Goal: Task Accomplishment & Management: Complete application form

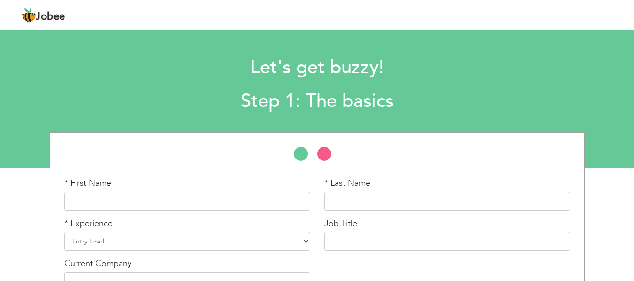
scroll to position [60, 0]
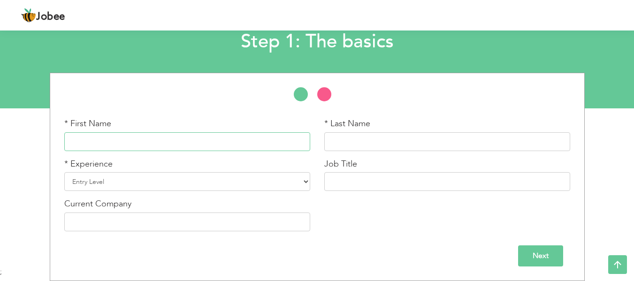
click at [218, 144] on input "text" at bounding box center [187, 141] width 246 height 19
type input "Arslan"
type input "[PERSON_NAME]"
click at [229, 186] on select "Entry Level Less than 1 Year 1 Year 2 Years 3 Years 4 Years 5 Years 6 Years 7 Y…" at bounding box center [187, 181] width 246 height 19
select select "7"
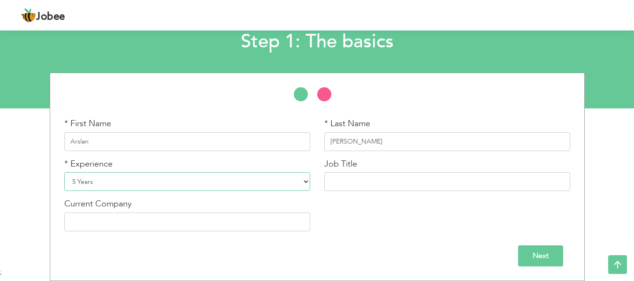
click at [64, 172] on select "Entry Level Less than 1 Year 1 Year 2 Years 3 Years 4 Years 5 Years 6 Years 7 Y…" at bounding box center [187, 181] width 246 height 19
click at [386, 186] on input "text" at bounding box center [447, 181] width 246 height 19
type input "C"
type input "Customer Success Analyst"
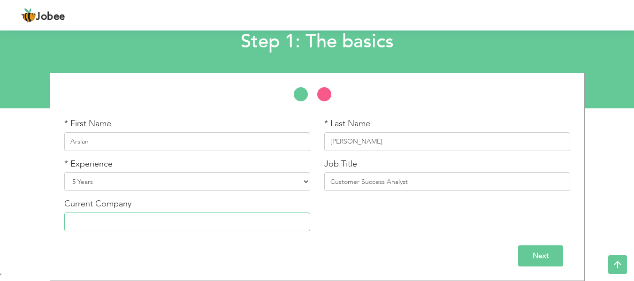
click at [181, 225] on input "text" at bounding box center [187, 221] width 246 height 19
click at [523, 257] on input "Next" at bounding box center [540, 255] width 45 height 21
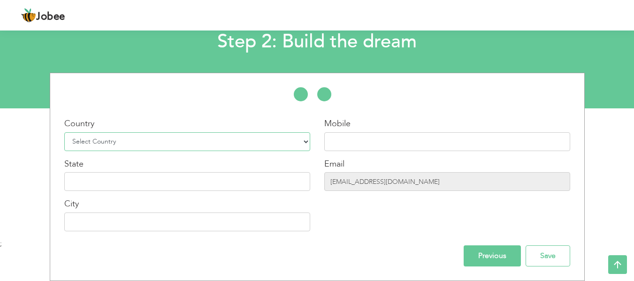
click at [224, 141] on select "Select Country Afghanistan Albania Algeria American Samoa Andorra Angola Anguil…" at bounding box center [187, 141] width 246 height 19
select select "166"
click at [64, 132] on select "Select Country Afghanistan Albania Algeria American Samoa Andorra Angola Anguil…" at bounding box center [187, 141] width 246 height 19
click at [189, 184] on input "text" at bounding box center [187, 181] width 246 height 19
type input "[GEOGRAPHIC_DATA]"
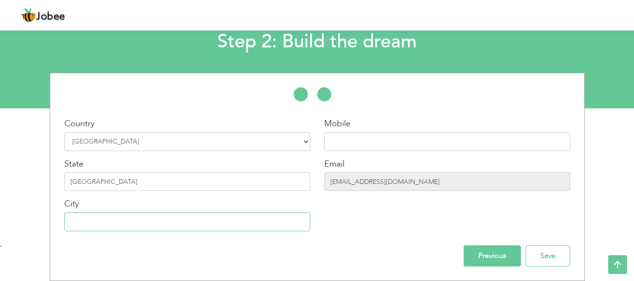
type input "L"
type input "f"
type input "[GEOGRAPHIC_DATA]"
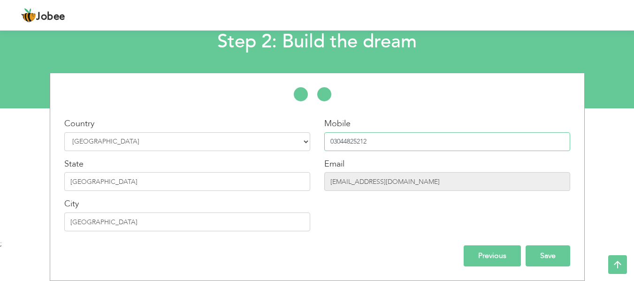
type input "03044825212"
click at [537, 252] on input "Save" at bounding box center [547, 255] width 45 height 21
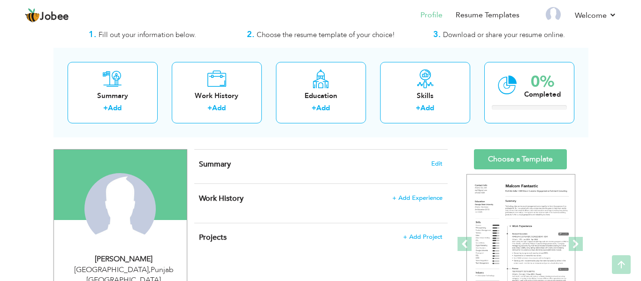
scroll to position [27, 0]
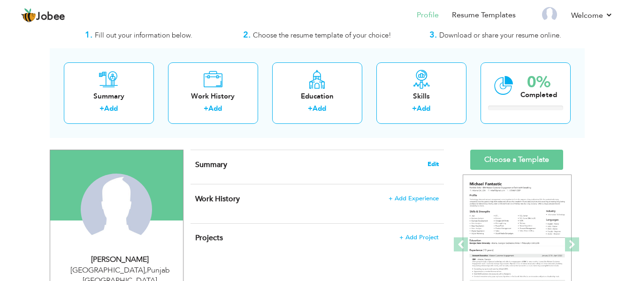
click at [435, 166] on span "Edit" at bounding box center [432, 164] width 11 height 7
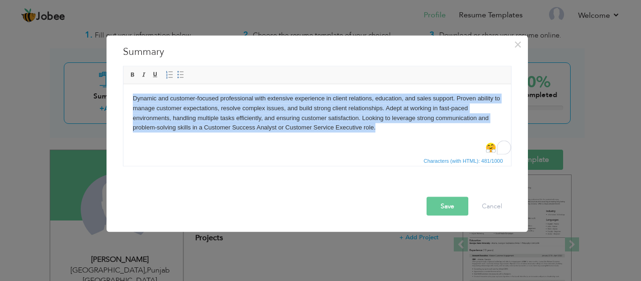
drag, startPoint x: 403, startPoint y: 140, endPoint x: 66, endPoint y: 99, distance: 340.2
click at [123, 99] on html "Dynamic and customer-focused professional with extensive experience in client r…" at bounding box center [316, 113] width 387 height 58
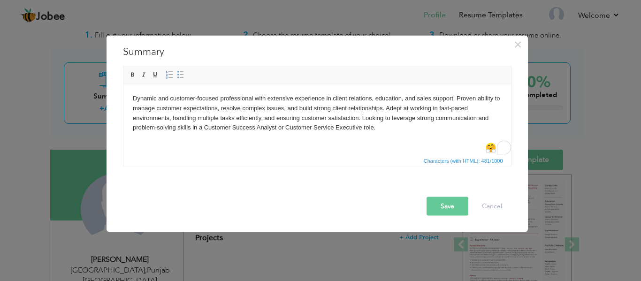
click at [386, 130] on body "Dynamic and customer-focused professional with extensive experience in client r…" at bounding box center [316, 112] width 369 height 39
paste body "To enrich screen reader interactions, please activate Accessibility in Grammarl…"
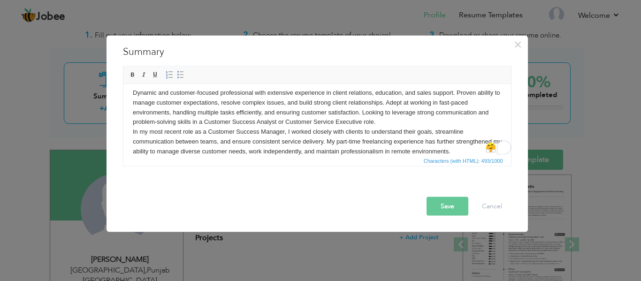
scroll to position [6, 0]
click at [132, 131] on body "Dynamic and customer-focused professional with extensive experience in client r…" at bounding box center [316, 122] width 369 height 68
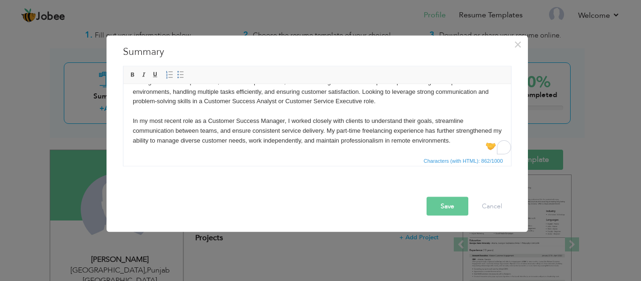
scroll to position [26, 0]
click at [467, 141] on body "Dynamic and customer-focused professional with extensive experience in client r…" at bounding box center [316, 106] width 369 height 78
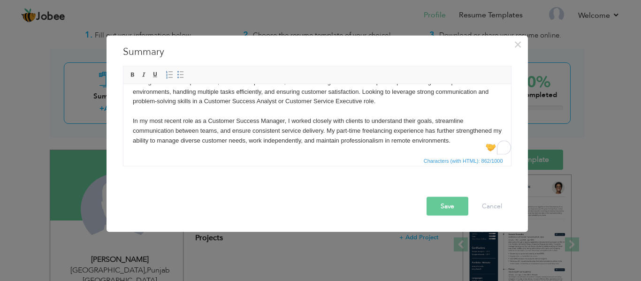
click at [449, 205] on button "Save" at bounding box center [447, 206] width 42 height 19
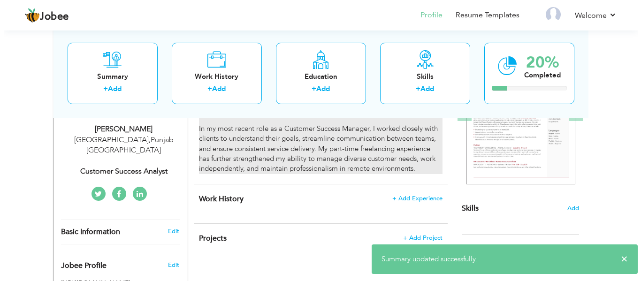
scroll to position [178, 0]
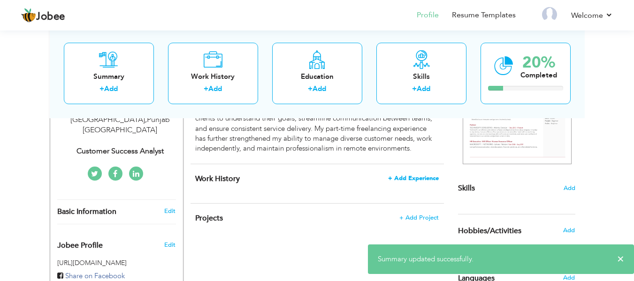
click at [420, 175] on span "+ Add Experience" at bounding box center [413, 178] width 51 height 7
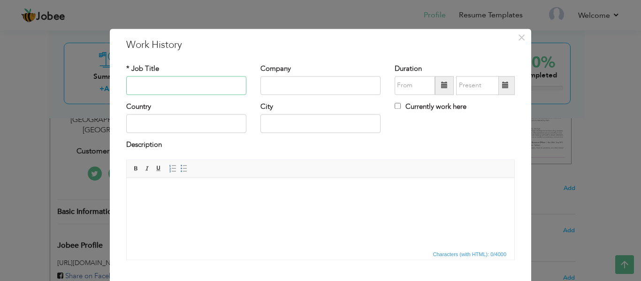
paste input "Customer Success Manager"
paste input "IT Solution Pvt Ltd"
type input "Customer Success Manager"
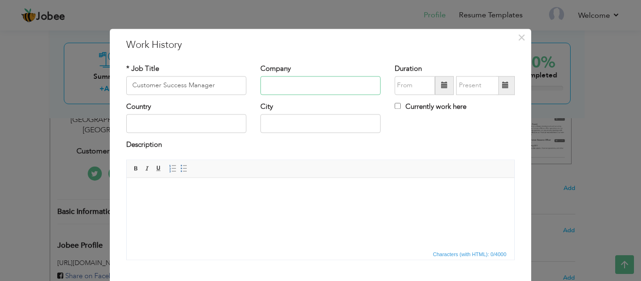
click at [302, 92] on input "text" at bounding box center [320, 85] width 120 height 19
paste input "IT Solution Pvt Ltd"
type input "IT Solution Pvt Ltd"
click at [437, 90] on span at bounding box center [444, 85] width 19 height 19
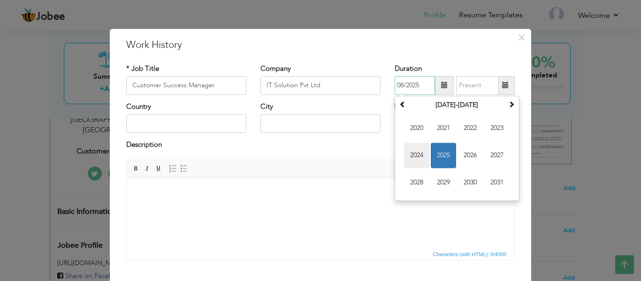
click at [414, 159] on span "2024" at bounding box center [416, 155] width 25 height 25
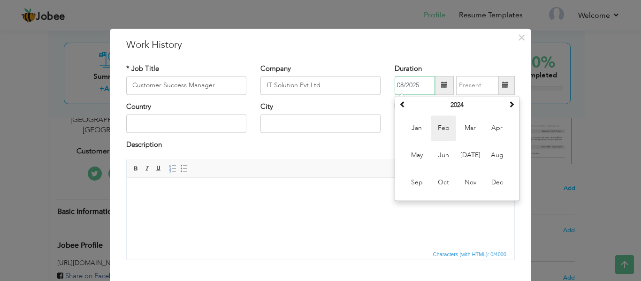
click at [436, 121] on span "Feb" at bounding box center [443, 127] width 25 height 25
type input "02/2024"
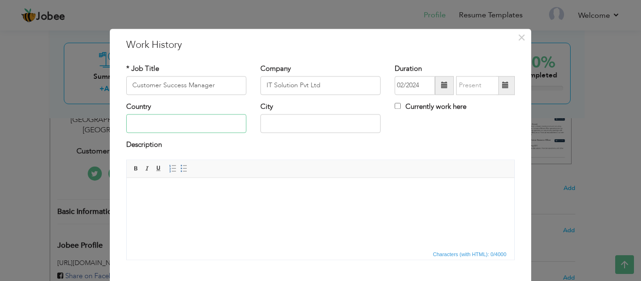
click at [170, 117] on input "text" at bounding box center [186, 123] width 120 height 19
type input "[GEOGRAPHIC_DATA]"
type input "L"
type input "[GEOGRAPHIC_DATA]"
click at [154, 206] on html at bounding box center [320, 192] width 387 height 29
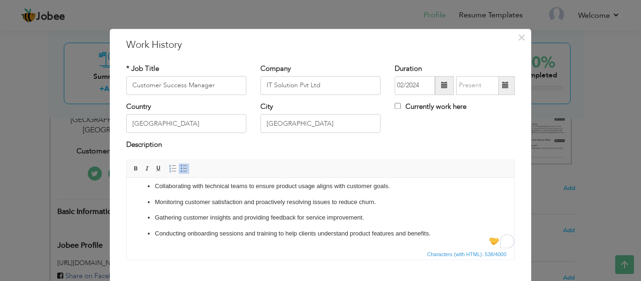
scroll to position [55, 0]
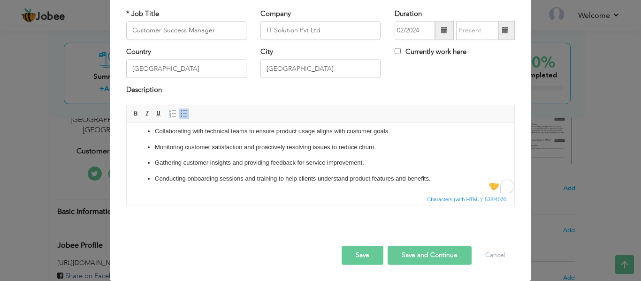
click at [415, 255] on button "Save and Continue" at bounding box center [429, 255] width 84 height 19
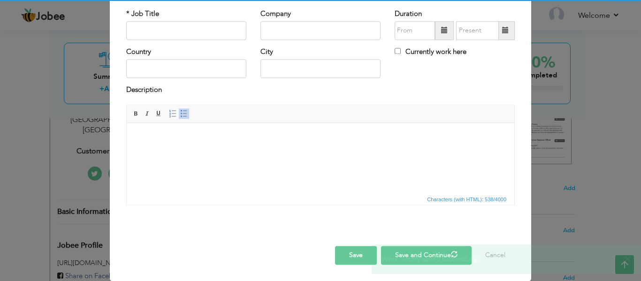
scroll to position [0, 0]
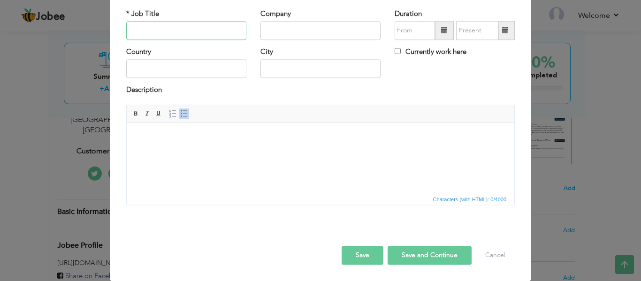
click at [170, 30] on input "text" at bounding box center [186, 30] width 120 height 19
paste input "Freelance Customer Support Specialist"
click at [128, 29] on input "Freelance Customer Support Specialist" at bounding box center [186, 30] width 120 height 19
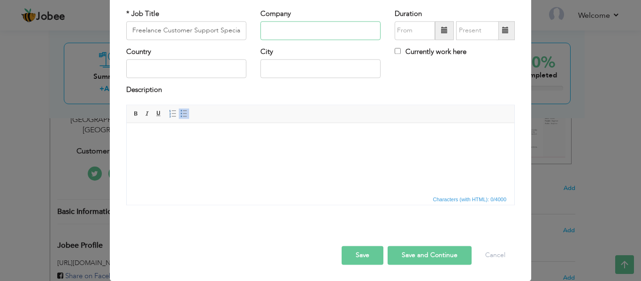
click at [286, 27] on input "text" at bounding box center [320, 30] width 120 height 19
click at [215, 25] on input "Freelance Customer Support Specialist" at bounding box center [186, 30] width 120 height 19
type input "Customer Support Specialist"
paste input "Freelance"
type input "Freelance / Fiverr / Upwork"
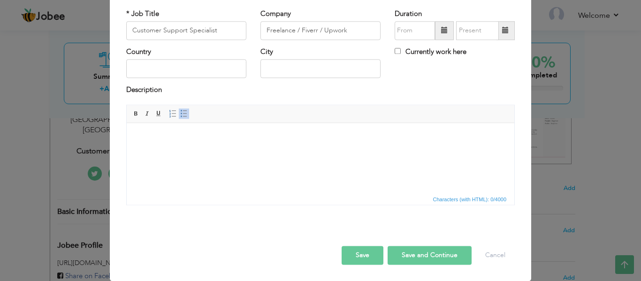
click at [444, 33] on span at bounding box center [444, 30] width 7 height 7
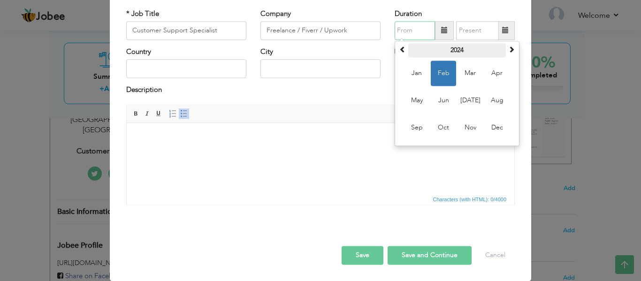
click at [454, 46] on th "2024" at bounding box center [457, 50] width 98 height 14
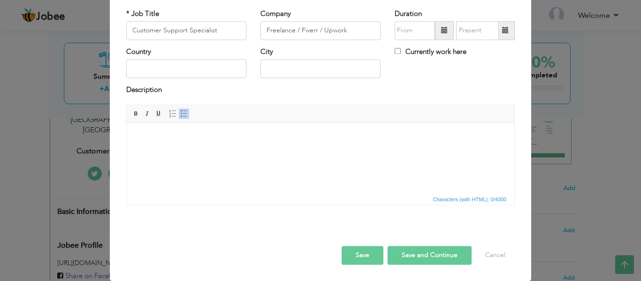
click at [441, 27] on span at bounding box center [444, 30] width 7 height 7
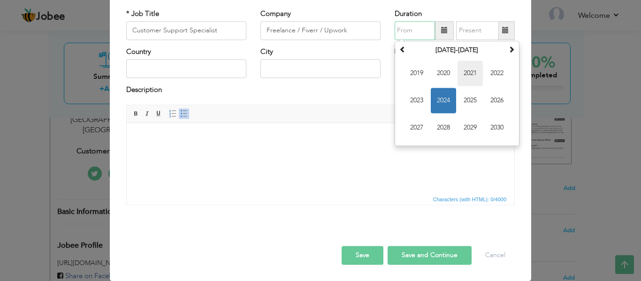
click at [461, 80] on span "2021" at bounding box center [469, 73] width 25 height 25
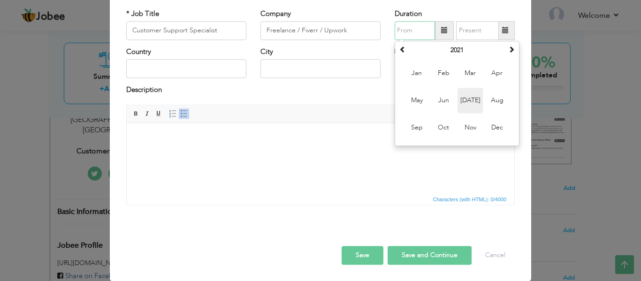
click at [464, 112] on span "Jul" at bounding box center [469, 100] width 25 height 25
type input "07/2021"
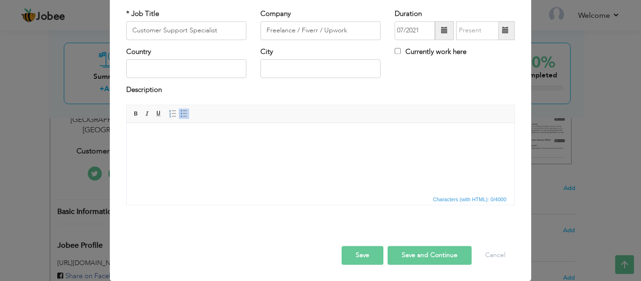
click at [502, 29] on span at bounding box center [505, 30] width 7 height 7
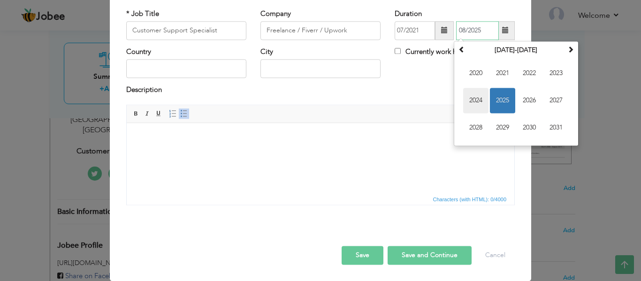
click at [469, 97] on span "2024" at bounding box center [475, 100] width 25 height 25
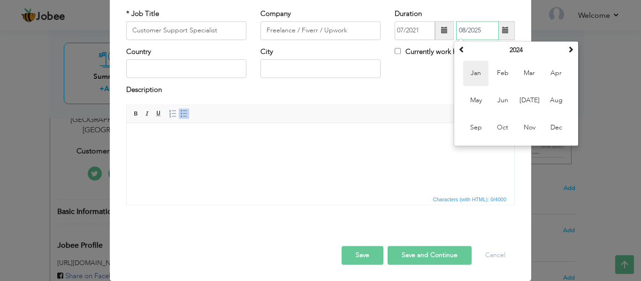
click at [481, 77] on span "Jan" at bounding box center [475, 73] width 25 height 25
type input "01/2024"
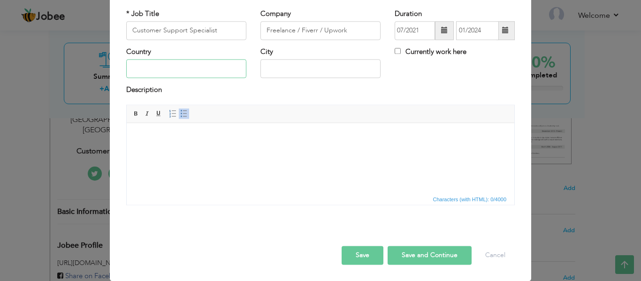
click at [207, 73] on input "text" at bounding box center [186, 69] width 120 height 19
type input "p"
type input "[GEOGRAPHIC_DATA]"
click at [201, 152] on html at bounding box center [320, 137] width 387 height 29
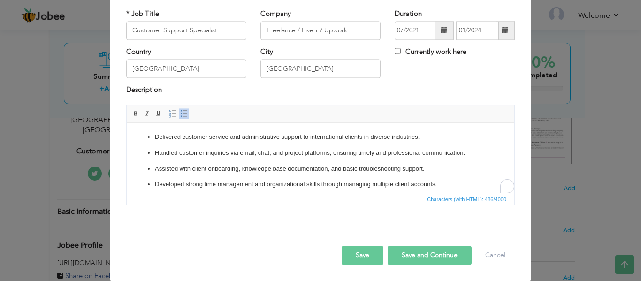
click at [426, 255] on button "Save and Continue" at bounding box center [429, 255] width 84 height 19
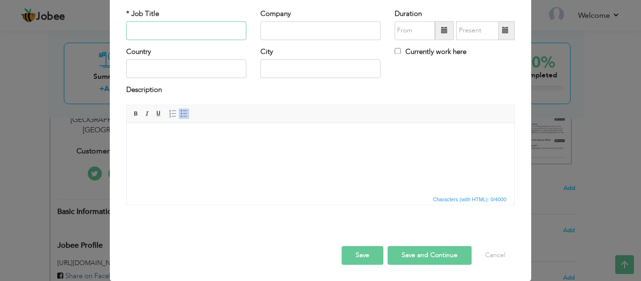
click at [168, 39] on input "text" at bounding box center [186, 30] width 120 height 19
paste input "Sales & Client Services Executive"
type input "Sales & Client Services Executive"
click at [362, 23] on input "text" at bounding box center [320, 30] width 120 height 19
paste input "State Life Insurance"
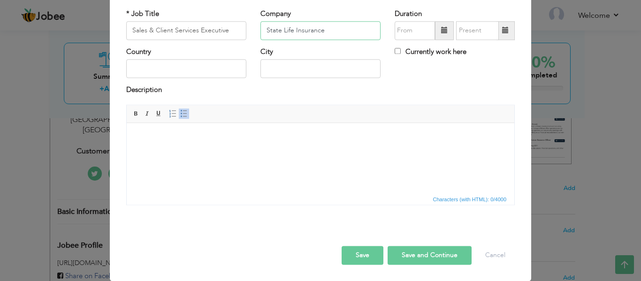
type input "State Life Insurance"
click at [436, 31] on span at bounding box center [444, 30] width 19 height 19
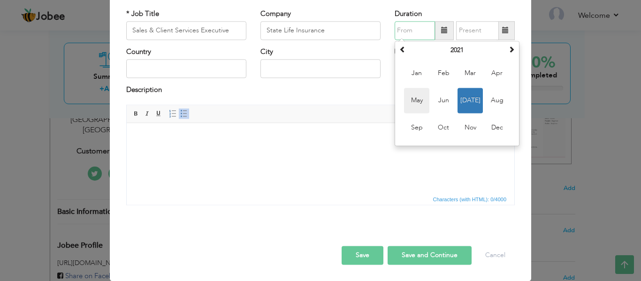
click at [414, 110] on span "May" at bounding box center [416, 100] width 25 height 25
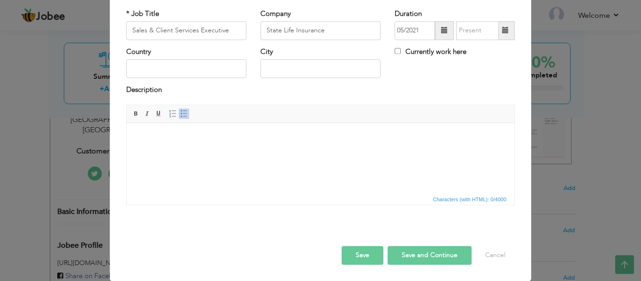
click at [502, 31] on span at bounding box center [505, 30] width 7 height 7
click at [438, 37] on span at bounding box center [444, 30] width 19 height 19
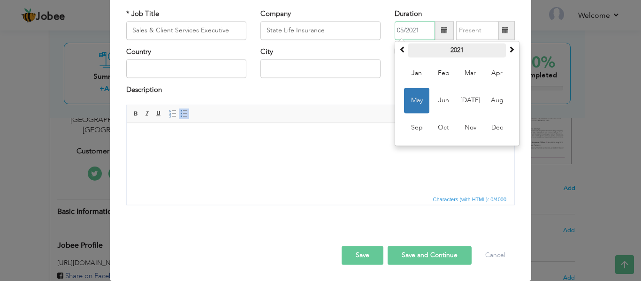
click at [444, 45] on th "2021" at bounding box center [457, 50] width 98 height 14
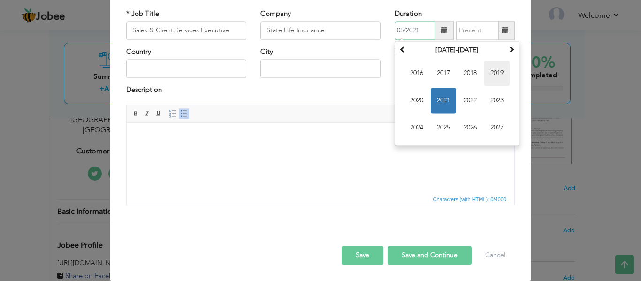
click at [497, 81] on span "2019" at bounding box center [496, 73] width 25 height 25
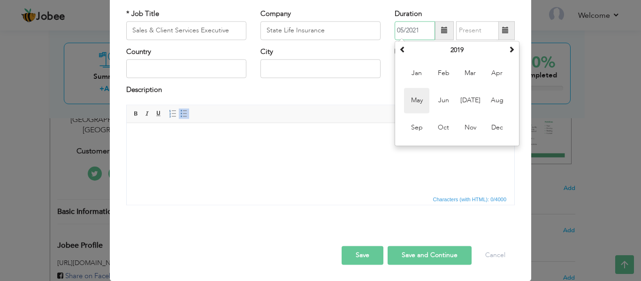
click at [405, 107] on span "May" at bounding box center [416, 100] width 25 height 25
type input "05/2019"
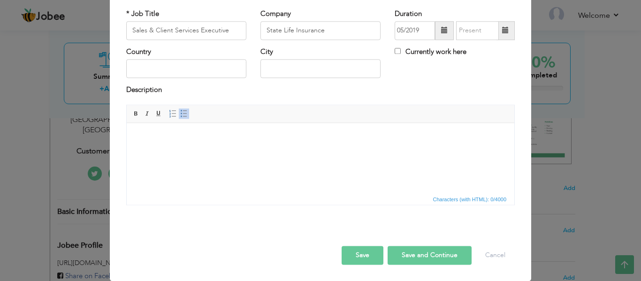
click at [505, 31] on span at bounding box center [505, 30] width 18 height 19
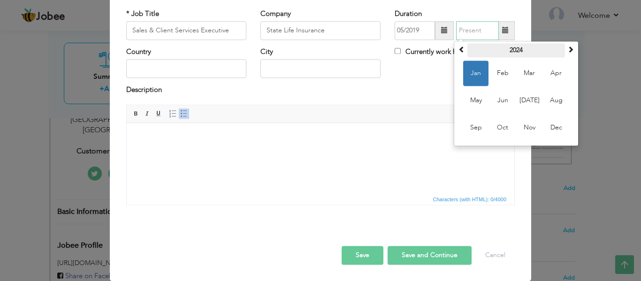
click at [521, 49] on th "2024" at bounding box center [516, 50] width 98 height 14
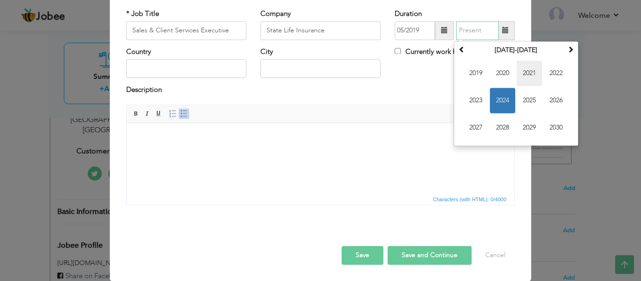
click at [526, 79] on span "2021" at bounding box center [528, 73] width 25 height 25
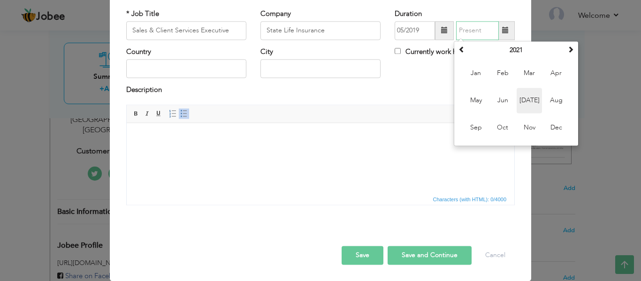
click at [527, 101] on span "Jul" at bounding box center [528, 100] width 25 height 25
type input "07/2021"
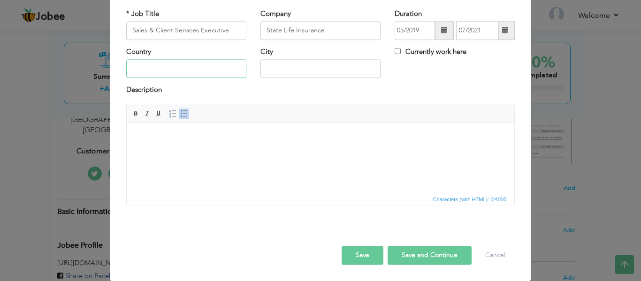
click at [193, 69] on input "text" at bounding box center [186, 69] width 120 height 19
type input "[GEOGRAPHIC_DATA]"
click at [167, 150] on html at bounding box center [320, 137] width 387 height 29
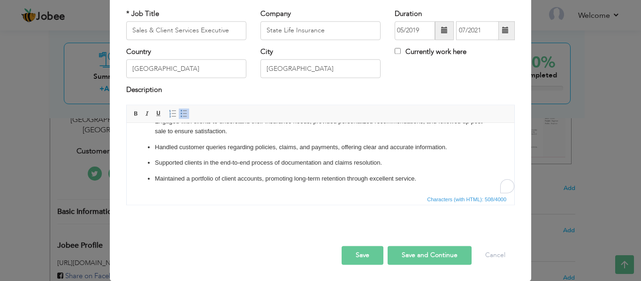
scroll to position [15, 0]
click at [407, 253] on button "Save and Continue" at bounding box center [429, 255] width 84 height 19
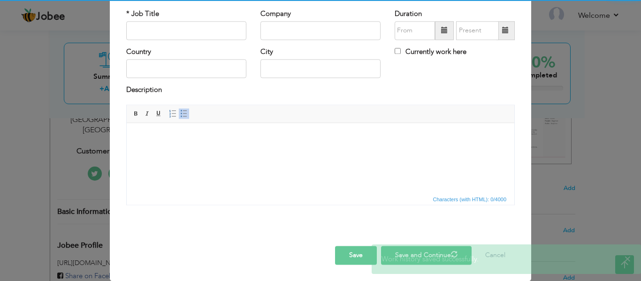
scroll to position [0, 0]
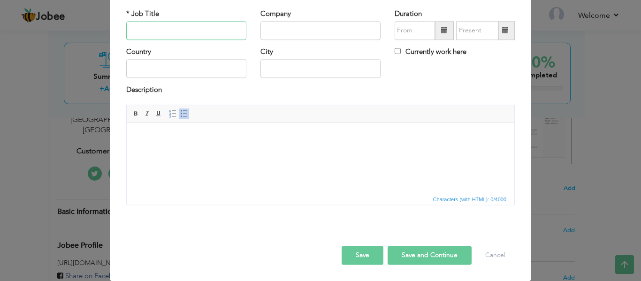
click at [182, 23] on input "text" at bounding box center [186, 30] width 120 height 19
type input "Project Coordinator"
type input "Private School ( Confidential )"
click at [188, 76] on input "text" at bounding box center [186, 69] width 120 height 19
click at [282, 68] on input "text" at bounding box center [320, 69] width 120 height 19
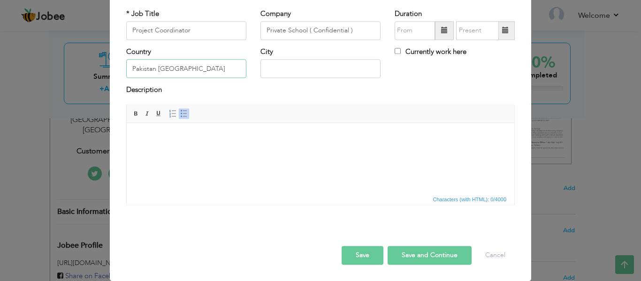
click at [216, 67] on input "Pakistan Lahore" at bounding box center [186, 69] width 120 height 19
type input "[GEOGRAPHIC_DATA]"
click at [437, 30] on span at bounding box center [444, 30] width 19 height 19
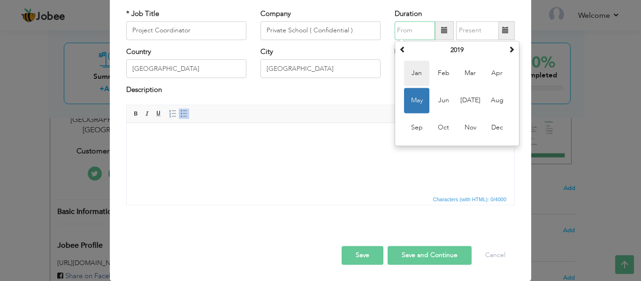
click at [407, 72] on span "Jan" at bounding box center [416, 73] width 25 height 25
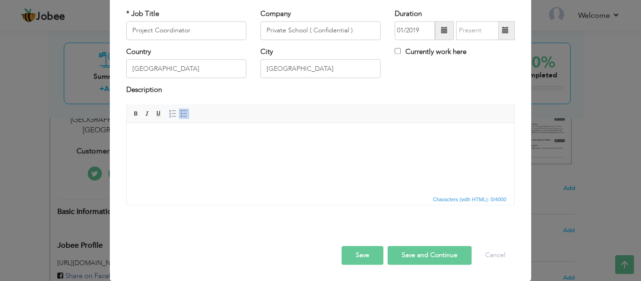
click at [435, 29] on span at bounding box center [444, 30] width 19 height 19
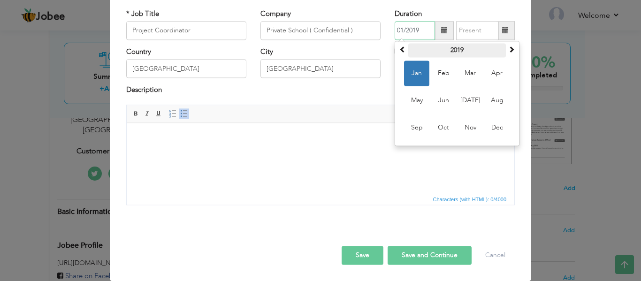
click at [445, 46] on th "2019" at bounding box center [457, 50] width 98 height 14
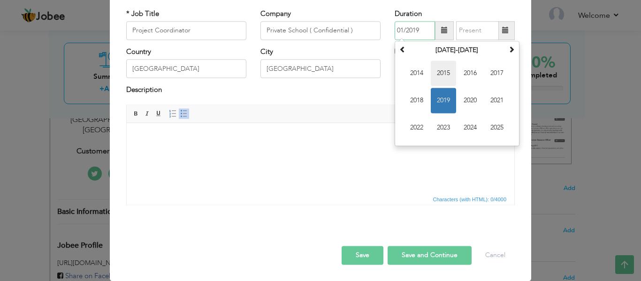
click at [442, 71] on span "2015" at bounding box center [443, 73] width 25 height 25
click at [422, 73] on span "Jan" at bounding box center [416, 73] width 25 height 25
type input "01/2015"
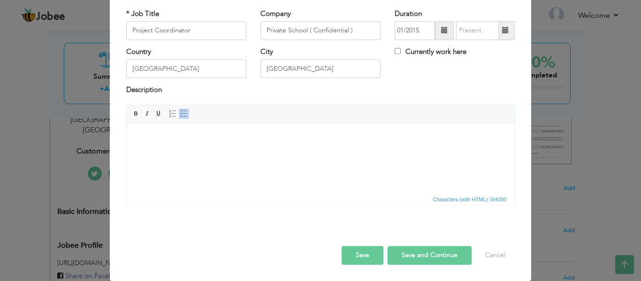
click at [502, 30] on span at bounding box center [505, 30] width 7 height 7
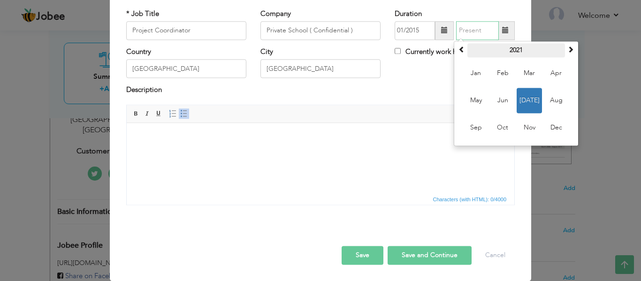
click at [502, 47] on th "2021" at bounding box center [516, 50] width 98 height 14
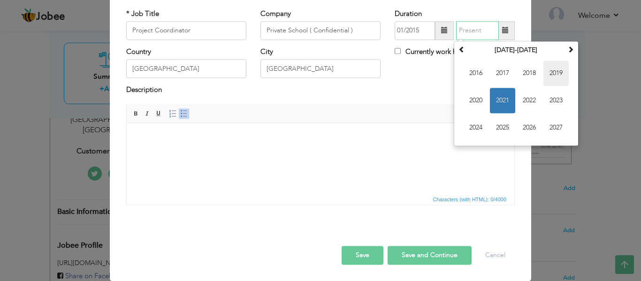
click at [554, 76] on span "2019" at bounding box center [555, 73] width 25 height 25
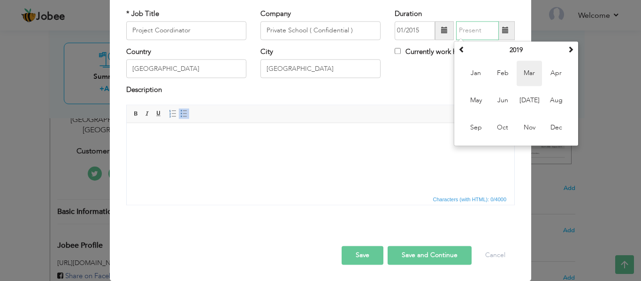
click at [534, 80] on span "Mar" at bounding box center [528, 73] width 25 height 25
type input "03/2019"
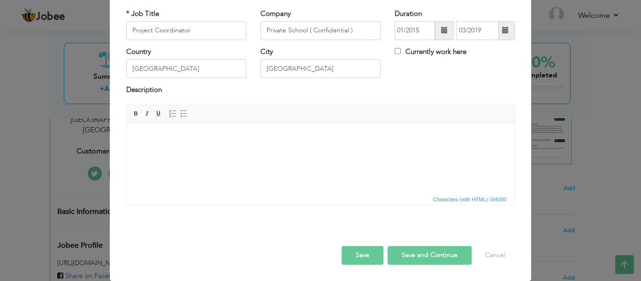
click at [225, 146] on html at bounding box center [320, 137] width 387 height 29
click at [197, 28] on input "Project Coordinator" at bounding box center [186, 30] width 120 height 19
type input "P"
click at [131, 32] on input "Customer Relations & Admissions Coordinator" at bounding box center [186, 30] width 120 height 19
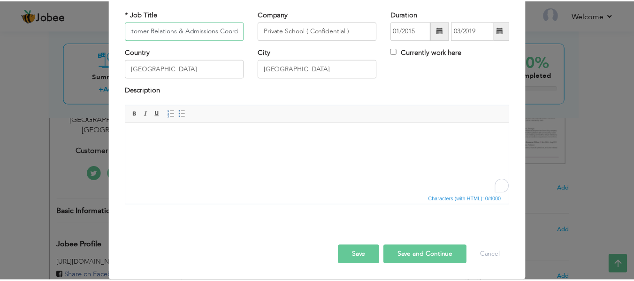
scroll to position [0, 0]
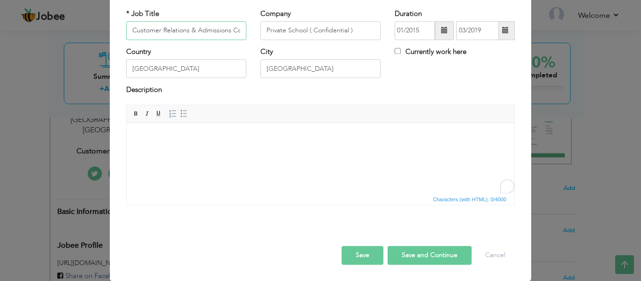
type input "Customer Relations & Admissions Coordinator"
click at [279, 129] on html at bounding box center [320, 137] width 387 height 29
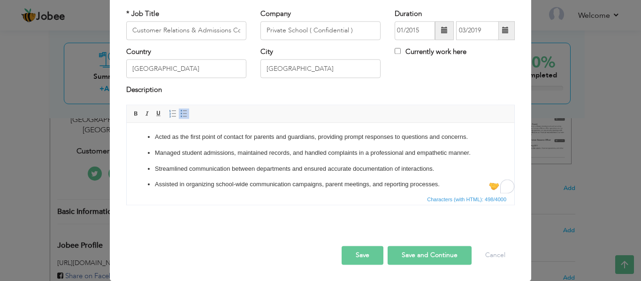
click at [357, 253] on button "Save" at bounding box center [362, 255] width 42 height 19
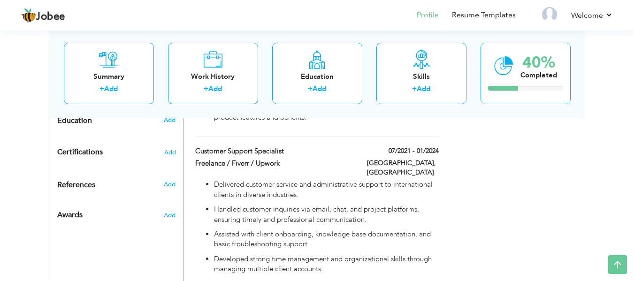
scroll to position [360, 0]
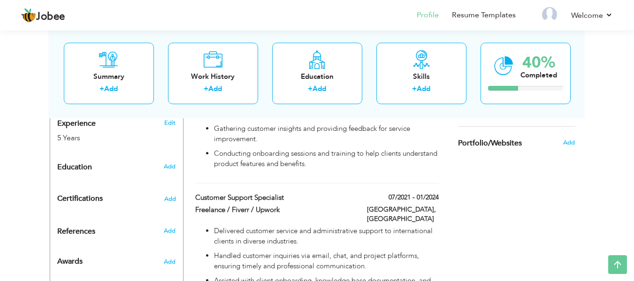
click at [170, 227] on div "References Add" at bounding box center [116, 234] width 133 height 15
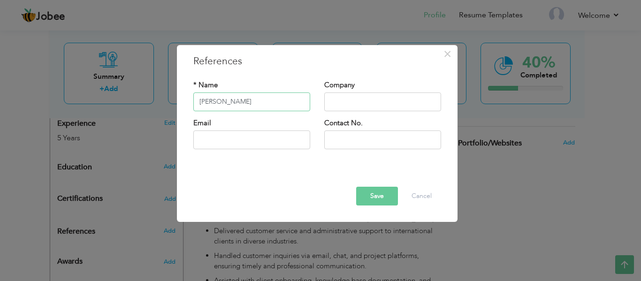
type input "[PERSON_NAME]"
type input "Nakisa"
type input "a"
type input "[EMAIL_ADDRESS][PERSON_NAME][PERSON_NAME][DOMAIN_NAME]"
type input "[PHONE_NUMBER]"
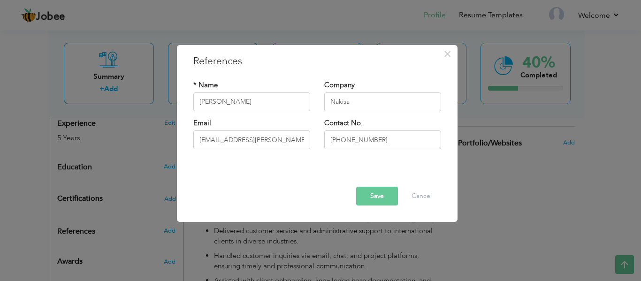
click at [378, 196] on button "Save" at bounding box center [377, 196] width 42 height 19
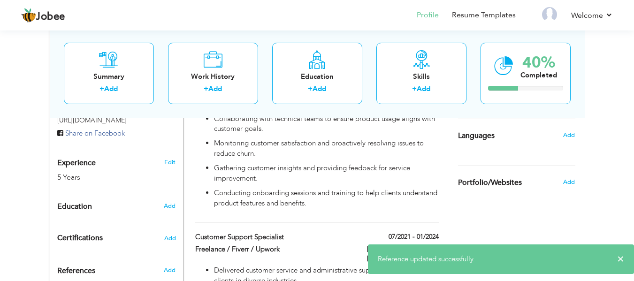
scroll to position [318, 0]
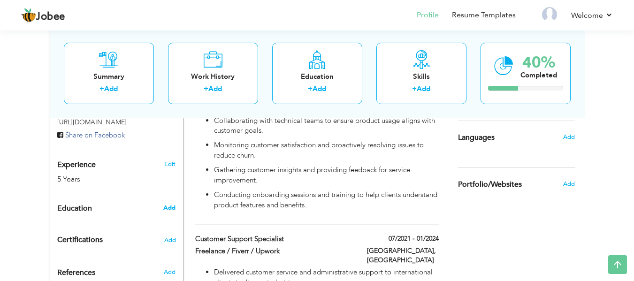
click at [174, 204] on span "Add" at bounding box center [169, 208] width 12 height 8
radio input "true"
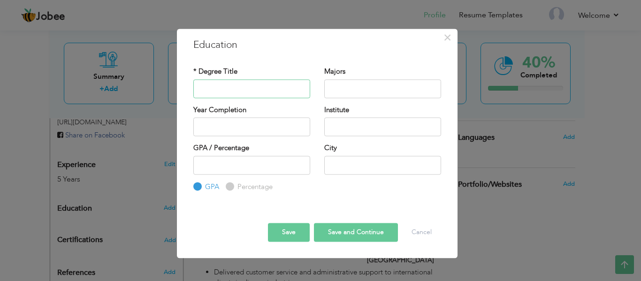
paste input "M.A. English Literature"
type input "M.A. English Literature"
click at [347, 87] on input "text" at bounding box center [382, 88] width 117 height 19
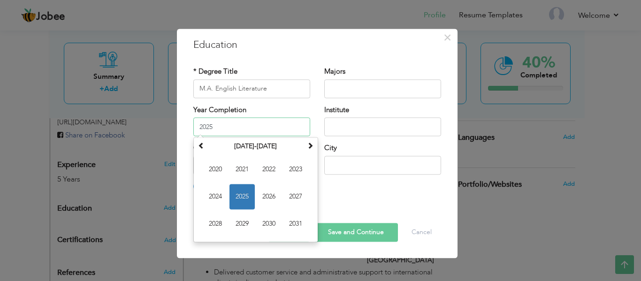
click at [269, 131] on input "2025" at bounding box center [251, 126] width 117 height 19
click at [247, 174] on span "2021" at bounding box center [241, 169] width 25 height 25
type input "2021"
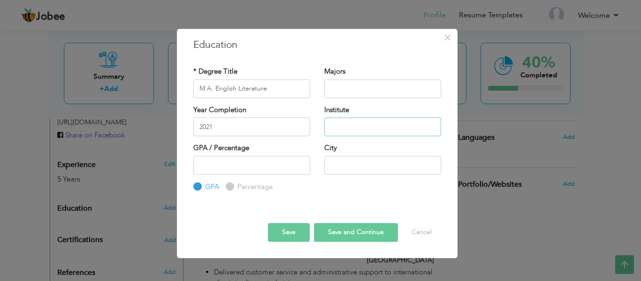
click at [357, 120] on input "text" at bounding box center [382, 126] width 117 height 19
type input "GC University Faisalabad"
click at [265, 167] on input "number" at bounding box center [251, 165] width 117 height 19
type input "3.1"
click at [356, 158] on input "text" at bounding box center [382, 165] width 117 height 19
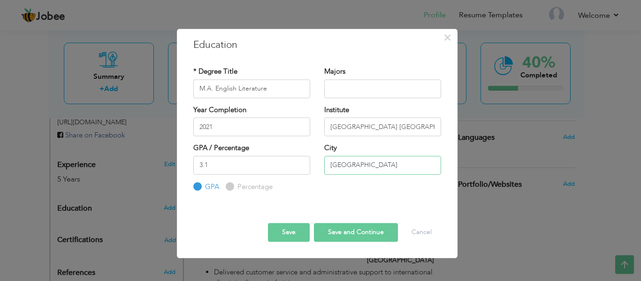
type input "[GEOGRAPHIC_DATA]"
click at [353, 237] on button "Save and Continue" at bounding box center [356, 232] width 84 height 19
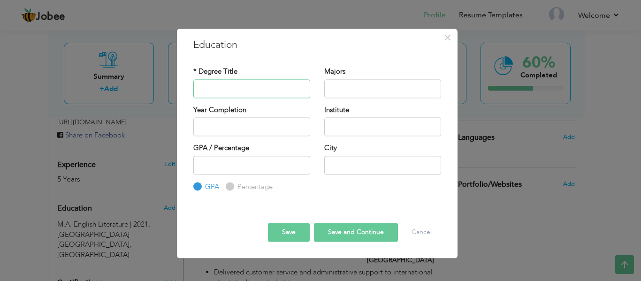
click at [243, 95] on input "text" at bounding box center [251, 88] width 117 height 19
type input "BA English Litrature"
type input "P"
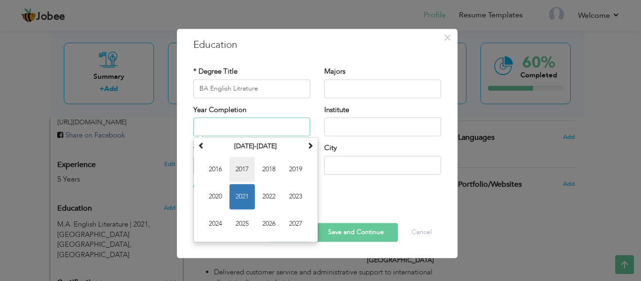
click at [243, 164] on span "2017" at bounding box center [241, 169] width 25 height 25
type input "2017"
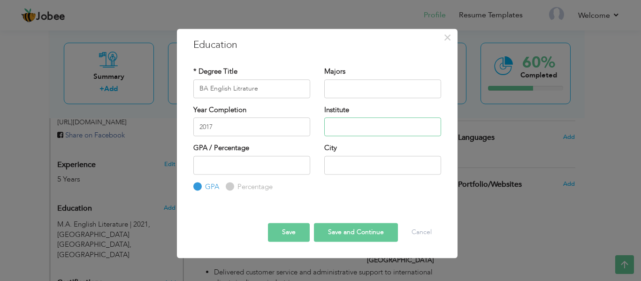
click at [352, 124] on input "text" at bounding box center [382, 126] width 117 height 19
type input "C"
type input "GC University"
click at [283, 160] on input "number" at bounding box center [251, 165] width 117 height 19
type input "3.3"
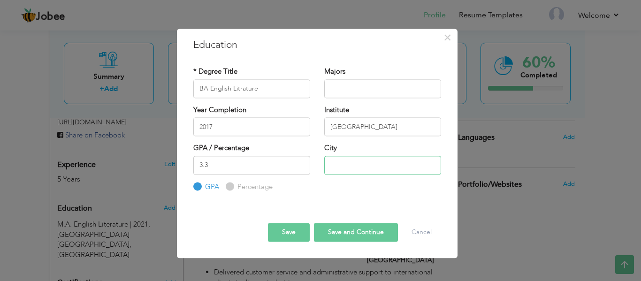
click at [378, 165] on input "text" at bounding box center [382, 165] width 117 height 19
type input "Faisalabd"
click at [361, 235] on button "Save and Continue" at bounding box center [356, 232] width 84 height 19
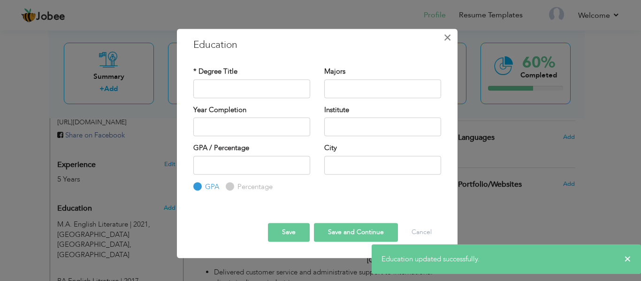
click at [445, 42] on span "×" at bounding box center [447, 37] width 8 height 17
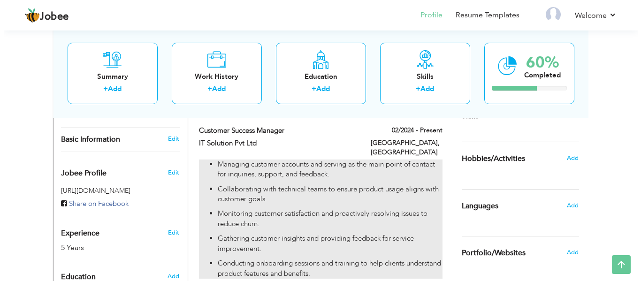
scroll to position [232, 0]
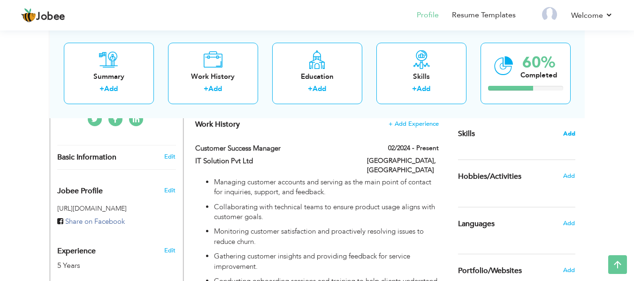
click at [568, 132] on span "Add" at bounding box center [569, 133] width 12 height 9
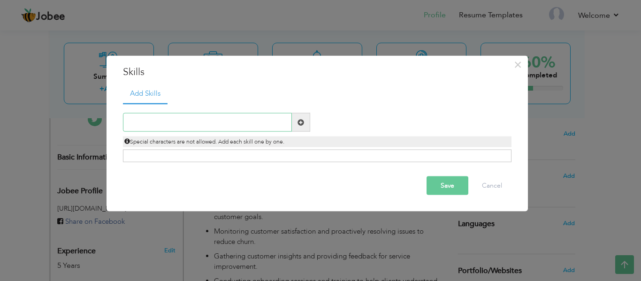
paste input "Customer Relationship Management (CRM)"
type input "Customer Relationship Management (CRM)"
click at [299, 121] on span at bounding box center [300, 122] width 7 height 7
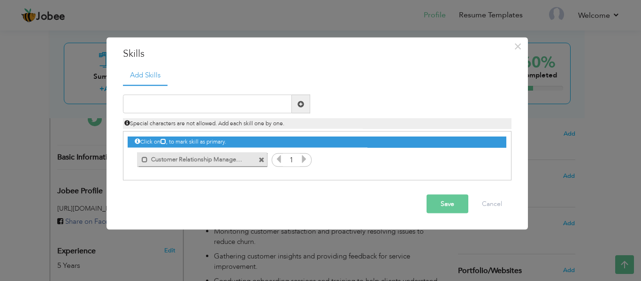
click at [302, 157] on icon at bounding box center [304, 159] width 8 height 8
click at [303, 110] on span at bounding box center [301, 104] width 18 height 19
paste input "Issue Resolution & Support"
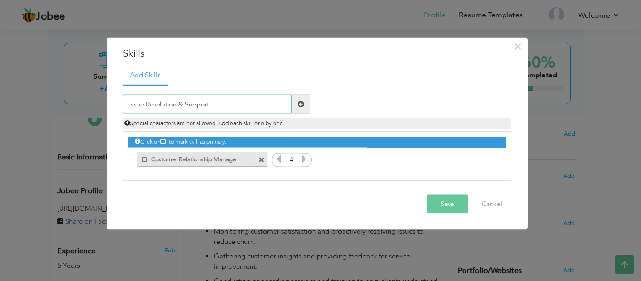
type input "Issue Resolution & Support"
click at [303, 103] on span at bounding box center [300, 103] width 7 height 7
click at [238, 108] on input "text" at bounding box center [207, 104] width 169 height 19
paste input "Strong Verbal & Written Communication"
type input "Strong Verbal & Written Communication"
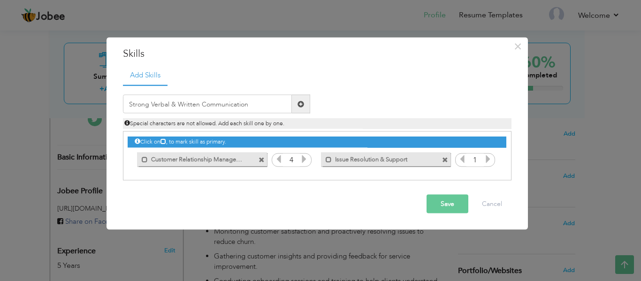
click at [303, 106] on span at bounding box center [300, 103] width 7 height 7
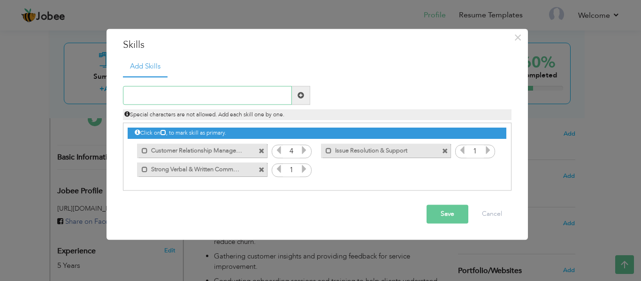
click at [235, 89] on input "text" at bounding box center [207, 95] width 169 height 19
paste input "Team Coordination & Collaboration"
type input "Team Coordination & Collaboration"
click at [306, 91] on span at bounding box center [301, 95] width 18 height 19
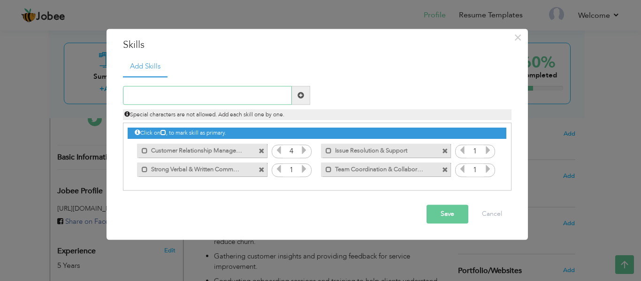
click at [254, 97] on input "text" at bounding box center [207, 95] width 169 height 19
type input "Customer Retention"
click at [303, 96] on span at bounding box center [300, 95] width 7 height 7
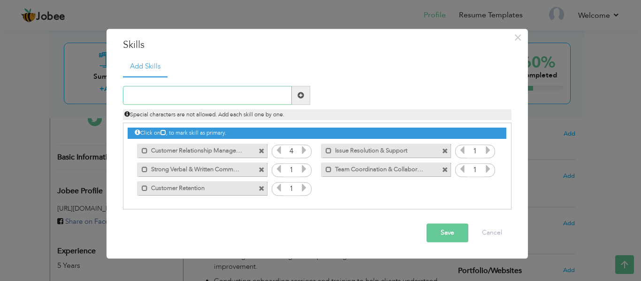
click at [225, 100] on input "text" at bounding box center [207, 95] width 169 height 19
type input "Client Facing"
click at [301, 96] on span at bounding box center [300, 95] width 7 height 7
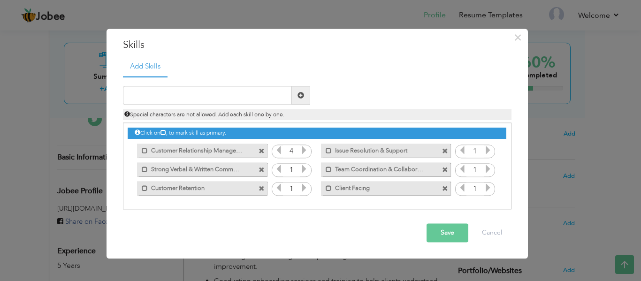
click at [243, 106] on div "Special characters are not allowed. Add each skill one by one." at bounding box center [317, 112] width 402 height 15
click at [253, 91] on input "text" at bounding box center [207, 95] width 169 height 19
type input "Project Coordination"
click at [299, 92] on span at bounding box center [300, 95] width 7 height 7
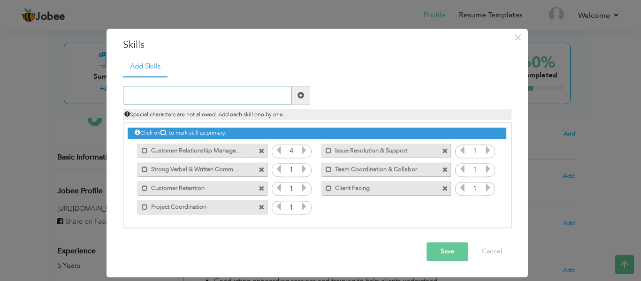
click at [243, 98] on input "text" at bounding box center [207, 95] width 169 height 19
type input "Documentation"
click at [302, 96] on span at bounding box center [300, 95] width 7 height 7
click at [249, 93] on input "text" at bounding box center [207, 95] width 169 height 19
type input "JIRA"
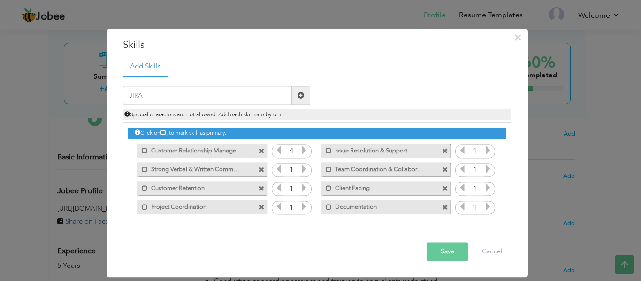
click at [302, 94] on span at bounding box center [300, 95] width 7 height 7
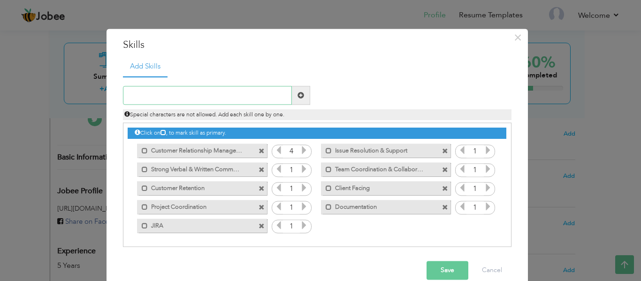
click at [230, 100] on input "text" at bounding box center [207, 95] width 169 height 19
type input "Project Management"
click at [297, 93] on span at bounding box center [300, 95] width 7 height 7
click at [256, 96] on input "text" at bounding box center [207, 95] width 169 height 19
type input "I"
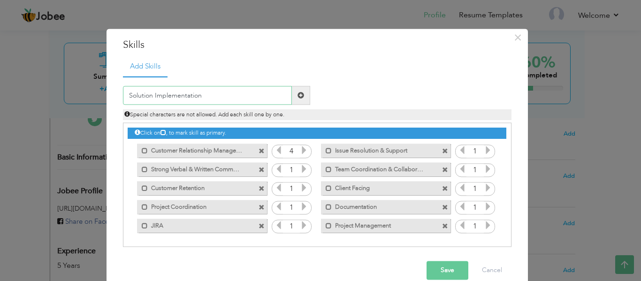
type input "Solution Implementation"
click at [297, 95] on span at bounding box center [300, 95] width 7 height 7
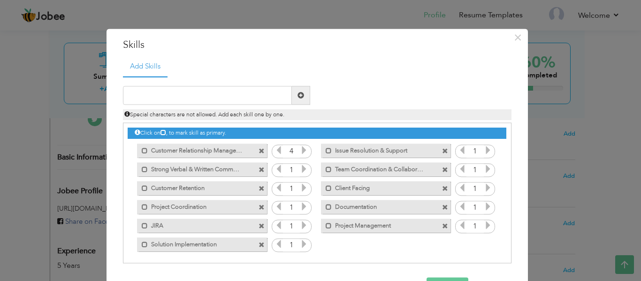
click at [300, 168] on icon at bounding box center [304, 169] width 8 height 8
click at [300, 185] on icon at bounding box center [304, 188] width 8 height 8
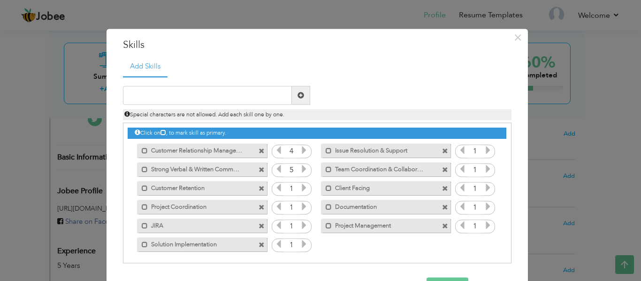
click at [300, 185] on icon at bounding box center [304, 188] width 8 height 8
click at [274, 169] on icon at bounding box center [278, 169] width 8 height 8
click at [300, 205] on icon at bounding box center [304, 207] width 8 height 8
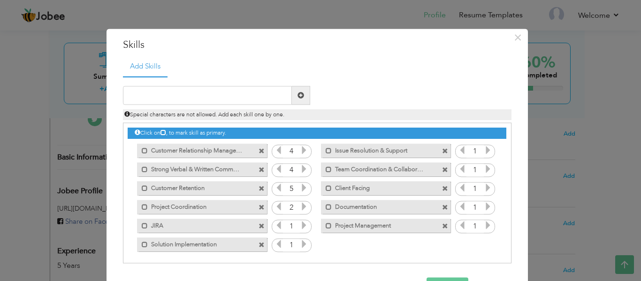
click at [300, 205] on icon at bounding box center [304, 207] width 8 height 8
click at [276, 207] on icon at bounding box center [278, 207] width 8 height 8
click at [302, 227] on icon at bounding box center [304, 225] width 8 height 8
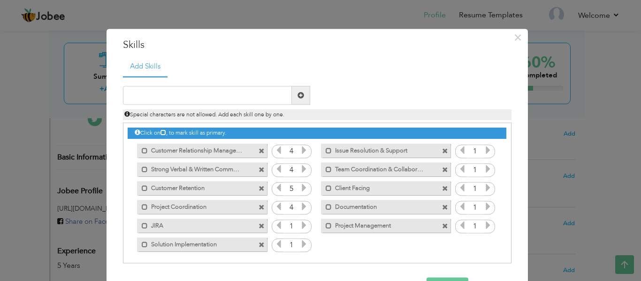
click at [302, 227] on icon at bounding box center [304, 225] width 8 height 8
click at [300, 245] on icon at bounding box center [304, 244] width 8 height 8
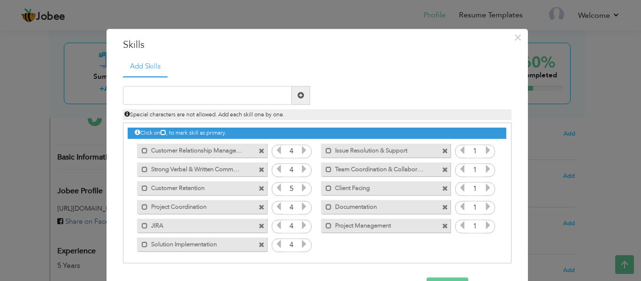
click at [484, 148] on icon at bounding box center [488, 150] width 8 height 8
click at [484, 167] on icon at bounding box center [488, 169] width 8 height 8
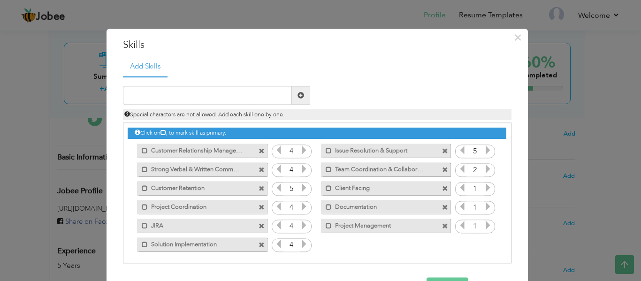
click at [484, 167] on icon at bounding box center [488, 169] width 8 height 8
click at [484, 189] on icon at bounding box center [488, 188] width 8 height 8
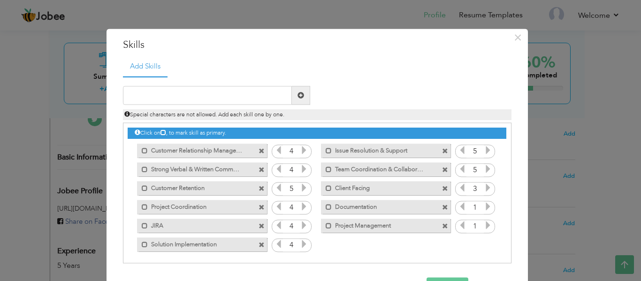
click at [485, 208] on icon at bounding box center [488, 207] width 8 height 8
click at [484, 225] on icon at bounding box center [488, 225] width 8 height 8
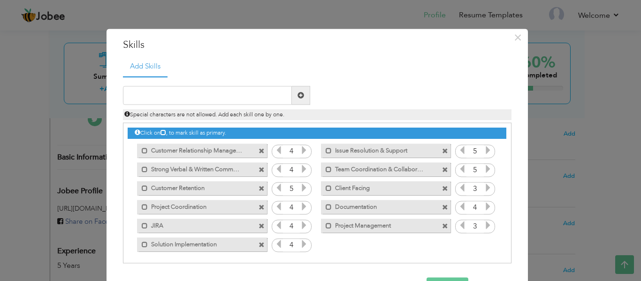
click at [484, 225] on icon at bounding box center [488, 225] width 8 height 8
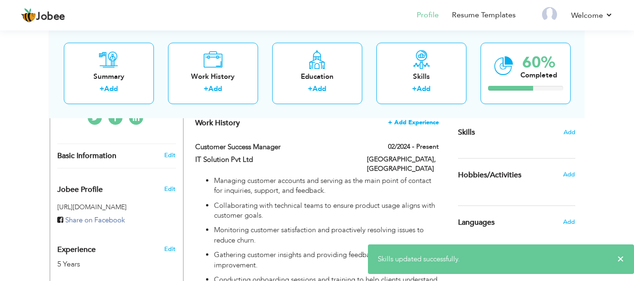
scroll to position [235, 0]
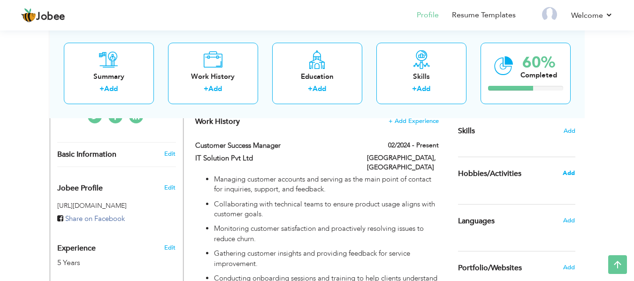
click at [565, 172] on span "Add" at bounding box center [568, 173] width 12 height 8
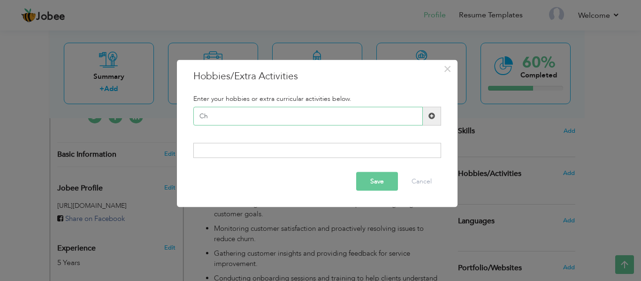
type input "C"
type input "P"
type input "J"
type input "Gym"
click at [428, 117] on span at bounding box center [431, 116] width 7 height 7
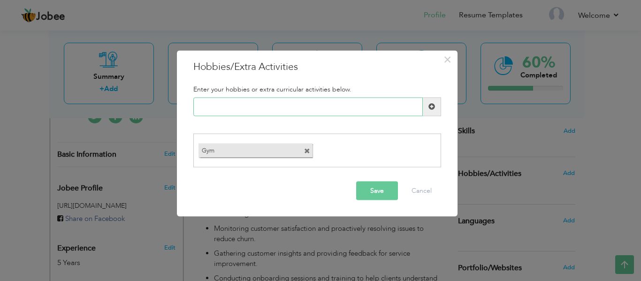
click at [306, 103] on input "text" at bounding box center [307, 106] width 229 height 19
type input "C"
type input "Baking"
click at [432, 101] on span at bounding box center [432, 106] width 18 height 19
click at [377, 193] on button "Save" at bounding box center [377, 191] width 42 height 19
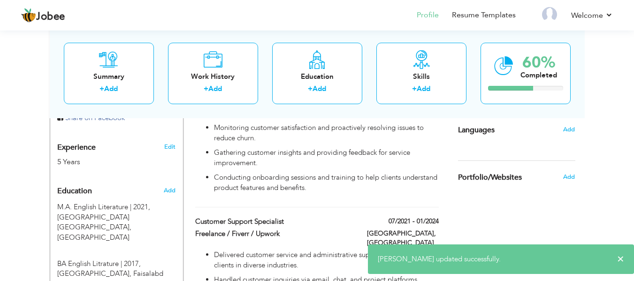
scroll to position [336, 0]
click at [558, 130] on div "Languages" at bounding box center [505, 129] width 109 height 19
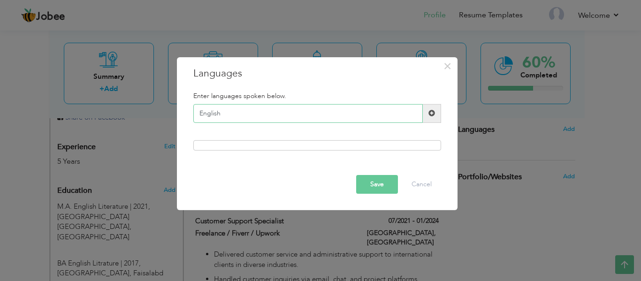
type input "English"
click at [431, 112] on span at bounding box center [431, 113] width 7 height 7
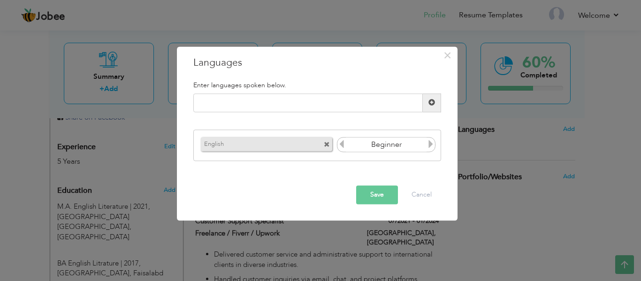
click at [433, 148] on icon at bounding box center [430, 144] width 8 height 8
click at [341, 147] on icon at bounding box center [341, 144] width 8 height 8
click at [381, 98] on input "text" at bounding box center [307, 102] width 229 height 19
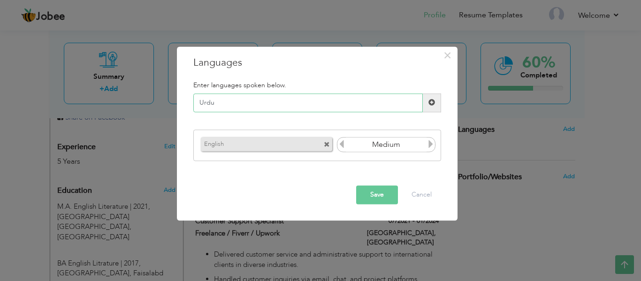
type input "Urdu"
click at [427, 100] on span at bounding box center [432, 102] width 18 height 19
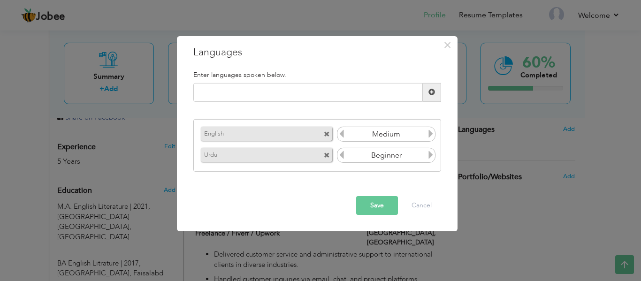
click at [429, 159] on icon at bounding box center [430, 155] width 8 height 8
click at [379, 214] on button "Save" at bounding box center [377, 205] width 42 height 19
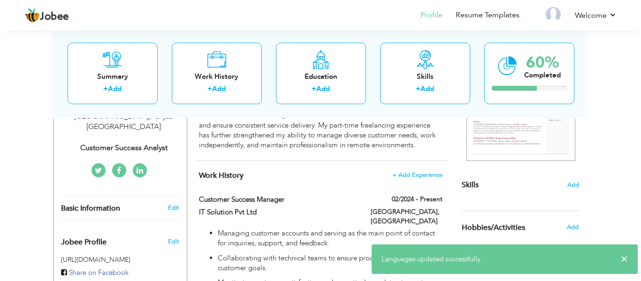
scroll to position [178, 0]
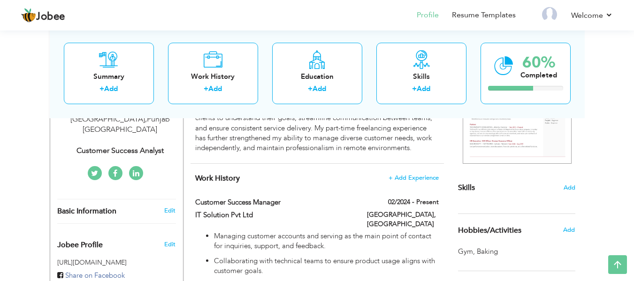
click at [481, 189] on div "Skills Add" at bounding box center [516, 96] width 117 height 195
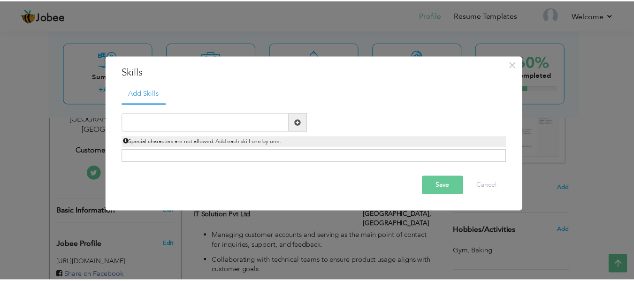
scroll to position [0, 0]
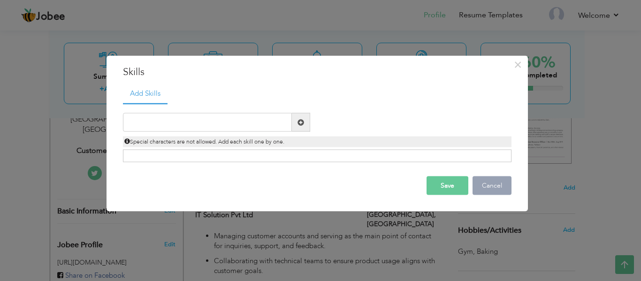
click at [484, 189] on button "Cancel" at bounding box center [491, 185] width 39 height 19
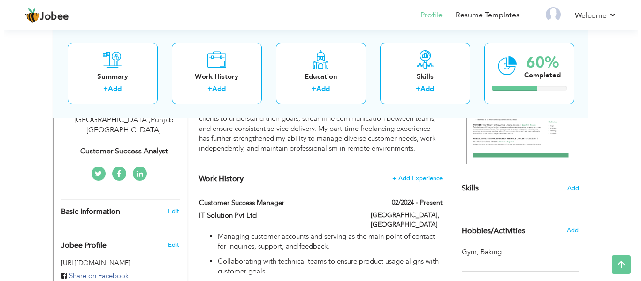
scroll to position [177, 0]
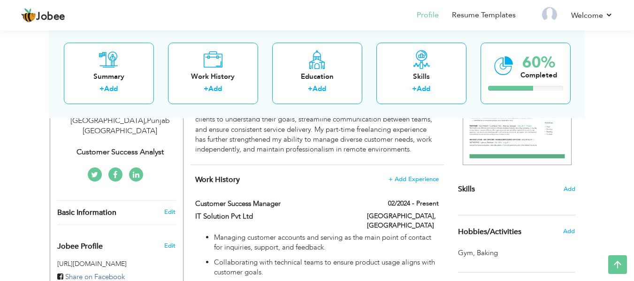
click at [128, 208] on div "Basic Information" at bounding box center [105, 213] width 111 height 10
type input "Arslan"
type input "[PERSON_NAME]"
type input "03044825212"
select select "number:166"
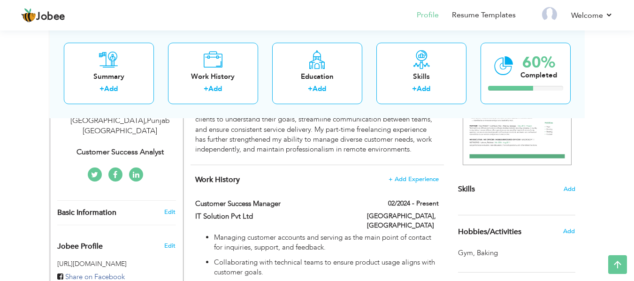
type input "[GEOGRAPHIC_DATA]"
select select "number:7"
type input "Customer Success Analyst"
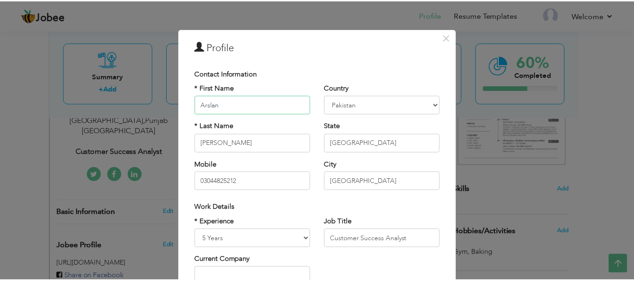
scroll to position [140, 0]
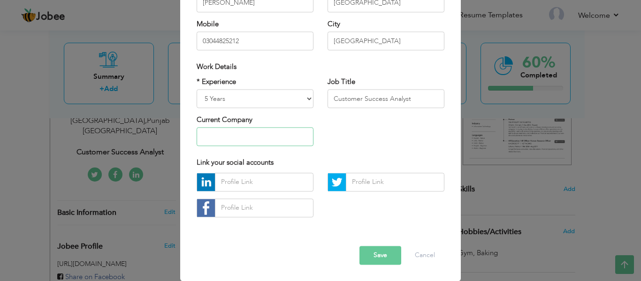
click at [275, 133] on input "text" at bounding box center [255, 137] width 117 height 19
paste input "IT Solution Pvt Ltd"
type input "IT Solution Pvt Ltd"
click at [381, 251] on button "Save" at bounding box center [380, 255] width 42 height 19
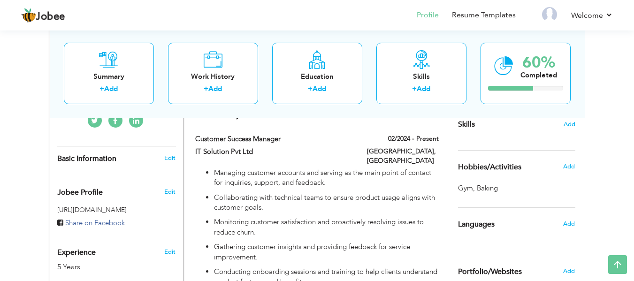
scroll to position [0, 0]
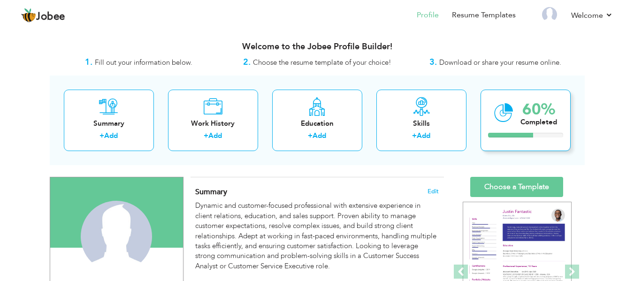
click at [532, 122] on div "Completed" at bounding box center [538, 122] width 37 height 10
click at [405, 113] on div "Skills + Add" at bounding box center [421, 120] width 90 height 61
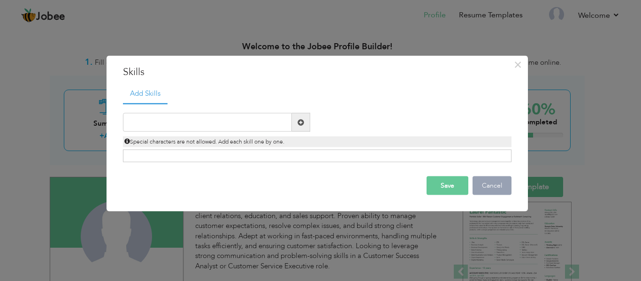
click at [488, 183] on button "Cancel" at bounding box center [491, 185] width 39 height 19
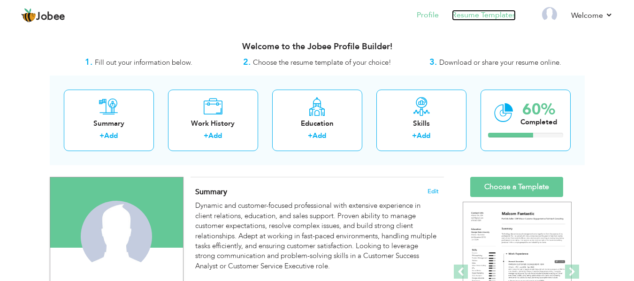
click at [472, 16] on link "Resume Templates" at bounding box center [484, 15] width 64 height 11
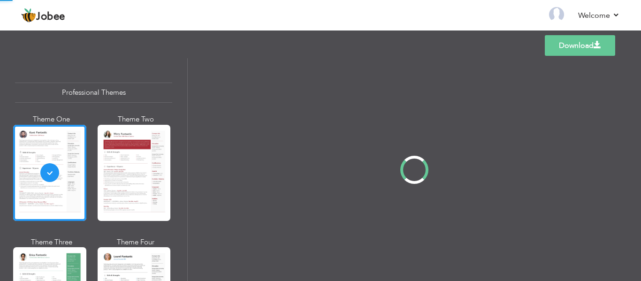
scroll to position [37, 0]
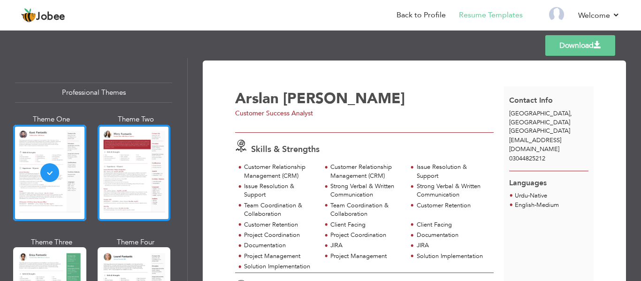
click at [145, 162] on div at bounding box center [134, 173] width 73 height 96
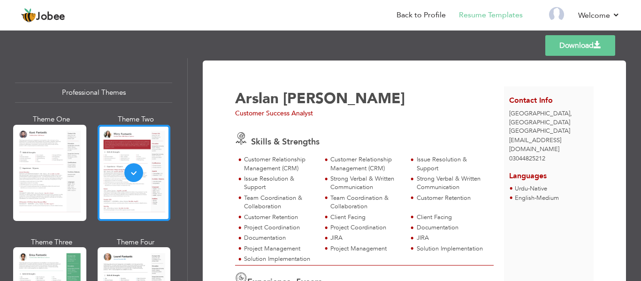
scroll to position [165, 0]
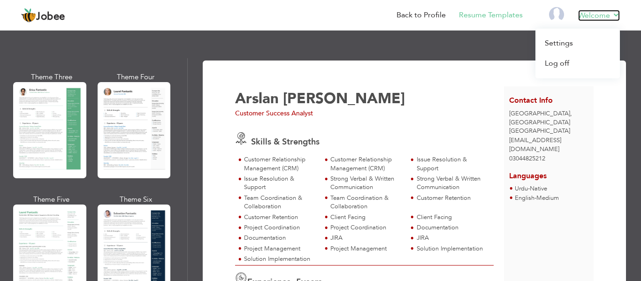
click at [613, 13] on link "Welcome" at bounding box center [599, 15] width 42 height 11
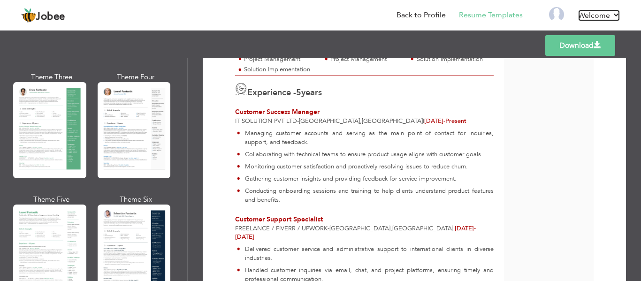
scroll to position [0, 0]
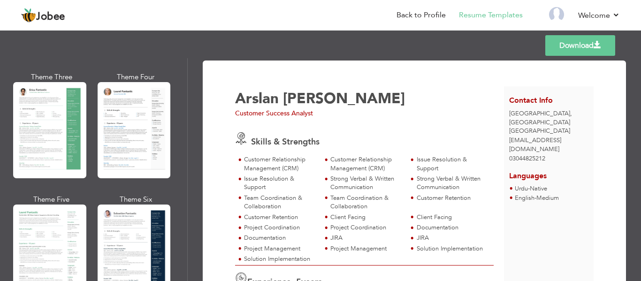
click at [543, 13] on li at bounding box center [550, 15] width 29 height 25
click at [552, 13] on img at bounding box center [556, 14] width 15 height 15
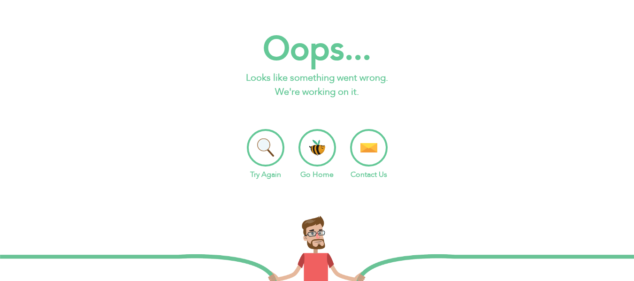
scroll to position [37, 0]
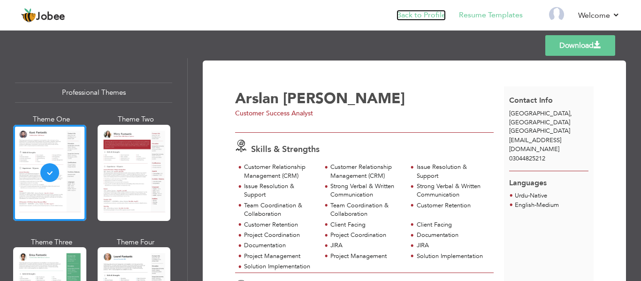
click at [427, 15] on link "Back to Profile" at bounding box center [420, 15] width 49 height 11
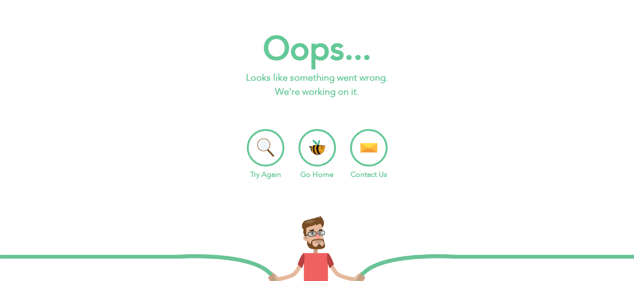
scroll to position [37, 0]
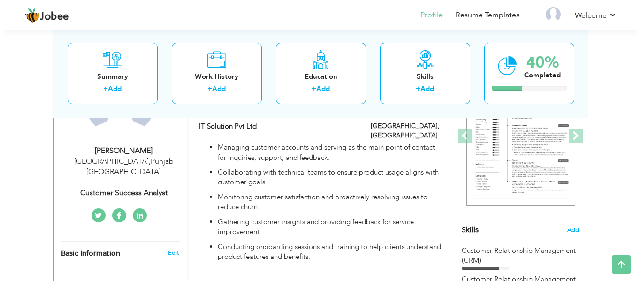
scroll to position [136, 0]
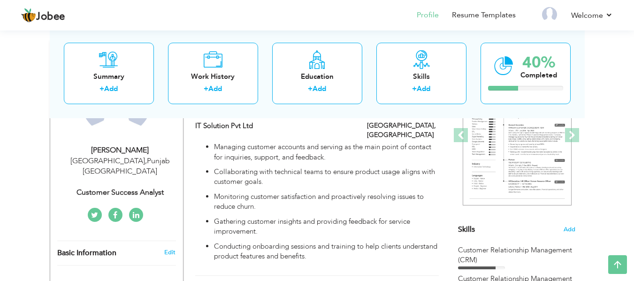
click at [113, 154] on div "Arslan Mudassar" at bounding box center [120, 150] width 126 height 11
select select "number:166"
select select "number:7"
type input "Customer Success Analyst"
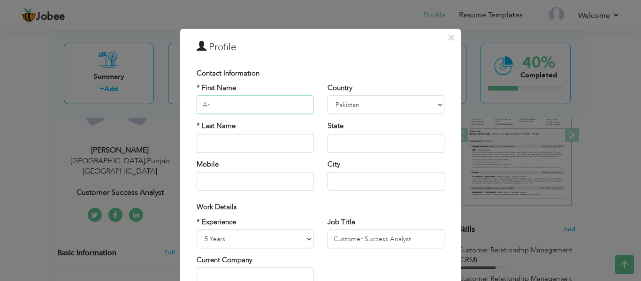
type input "A"
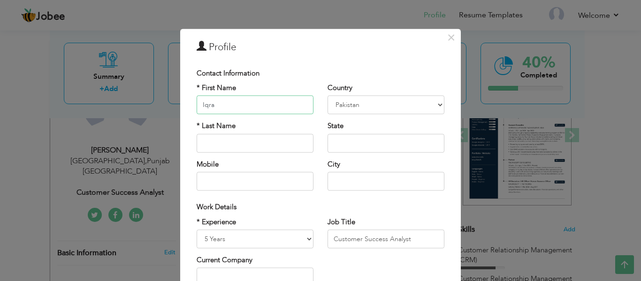
type input "Iqra"
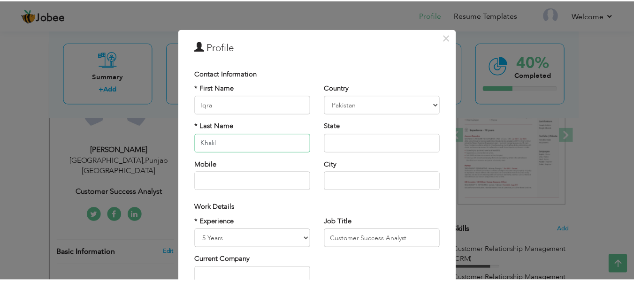
scroll to position [140, 0]
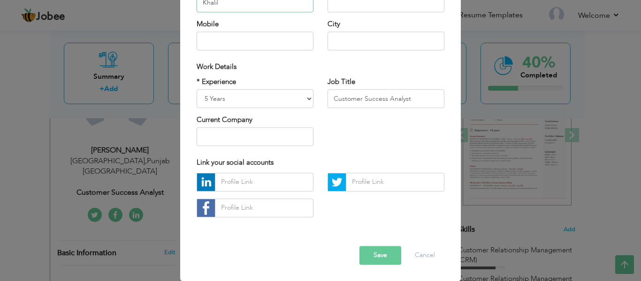
type input "Khalil"
click at [370, 253] on button "Save" at bounding box center [380, 255] width 42 height 19
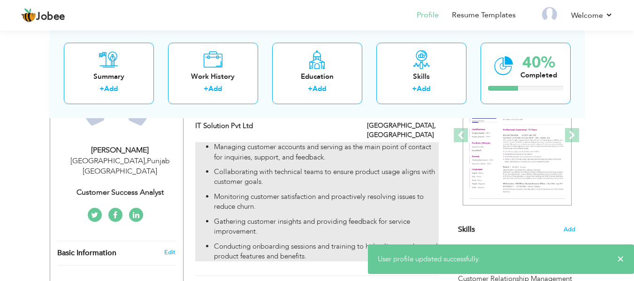
scroll to position [0, 0]
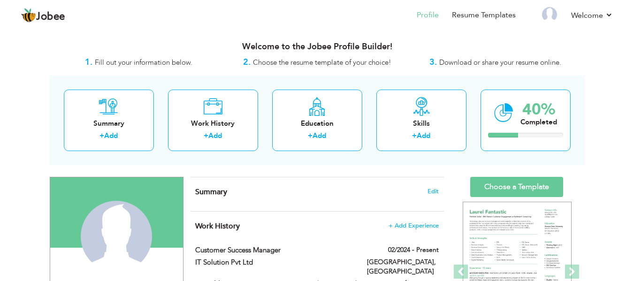
click at [361, 191] on h4 "Summary Edit" at bounding box center [316, 191] width 243 height 9
click at [432, 189] on span "Edit" at bounding box center [432, 191] width 11 height 7
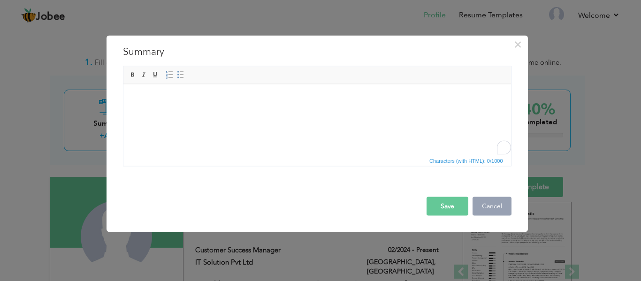
click at [484, 203] on button "Cancel" at bounding box center [491, 206] width 39 height 19
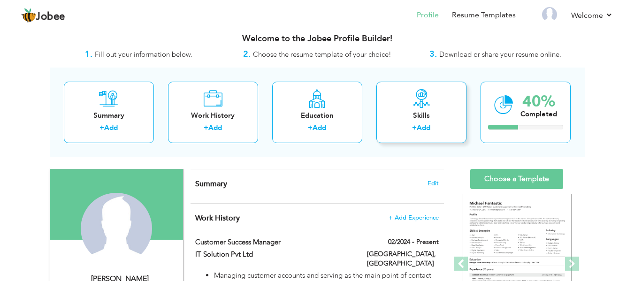
scroll to position [7, 0]
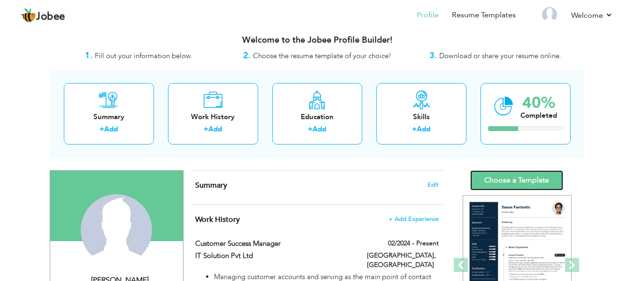
click at [506, 174] on link "Choose a Template" at bounding box center [516, 180] width 93 height 20
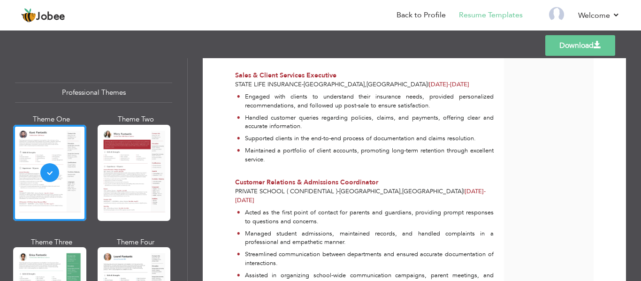
scroll to position [474, 0]
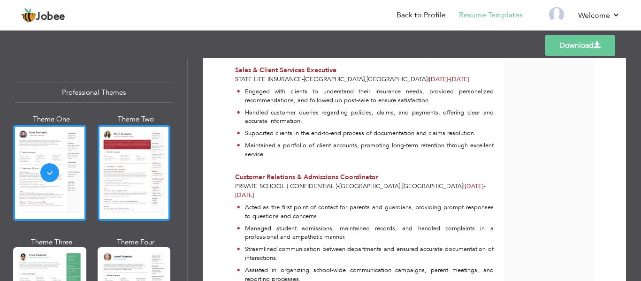
click at [128, 174] on div at bounding box center [134, 173] width 73 height 96
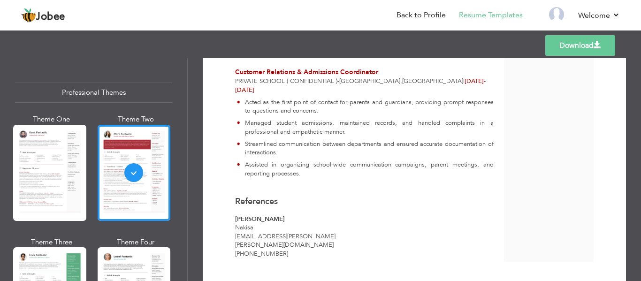
scroll to position [0, 0]
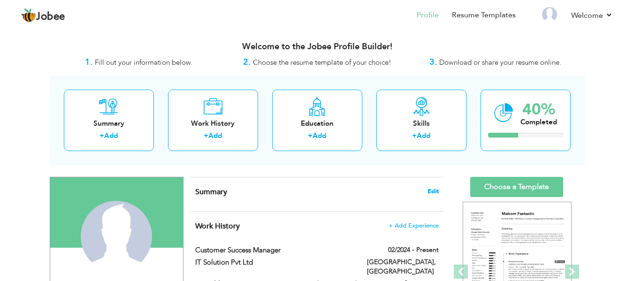
click at [432, 191] on span "Edit" at bounding box center [432, 191] width 11 height 7
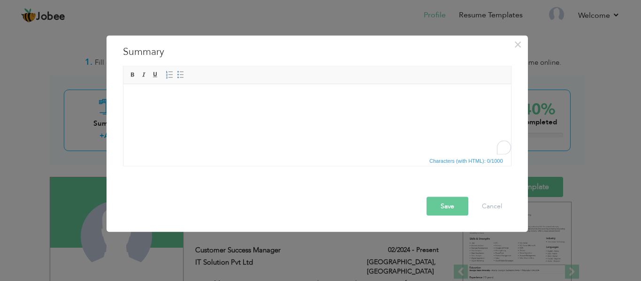
paste body "To enrich screen reader interactions, please activate Accessibility in Grammarl…"
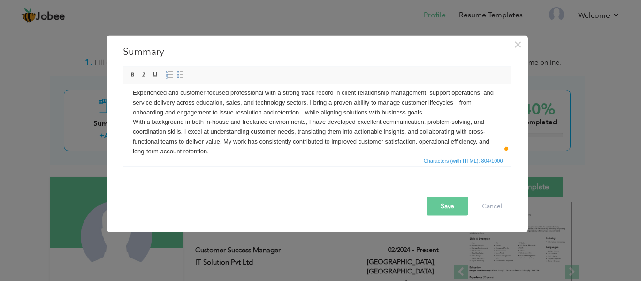
click at [206, 92] on body "Experienced and customer-focused professional with a strong track record in cli…" at bounding box center [316, 122] width 369 height 68
click at [439, 208] on button "Save" at bounding box center [447, 206] width 42 height 19
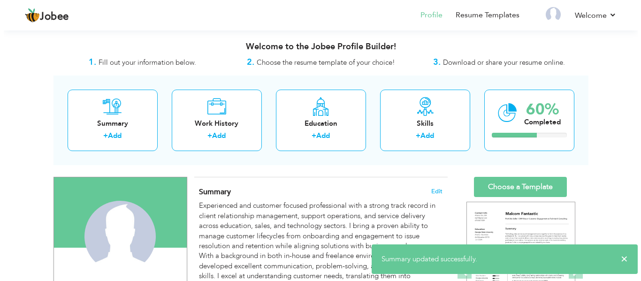
scroll to position [133, 0]
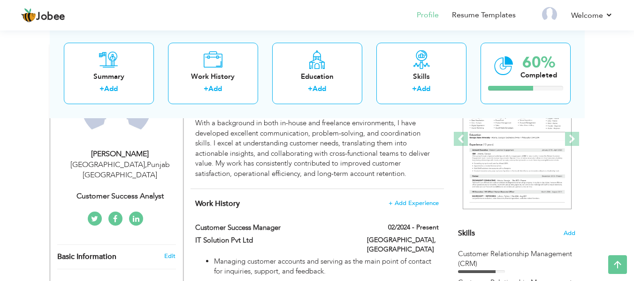
click at [109, 154] on div "Arslan Mudassar" at bounding box center [120, 154] width 126 height 11
type input "Arslan"
type input "[PERSON_NAME]"
select select "number:166"
select select "number:7"
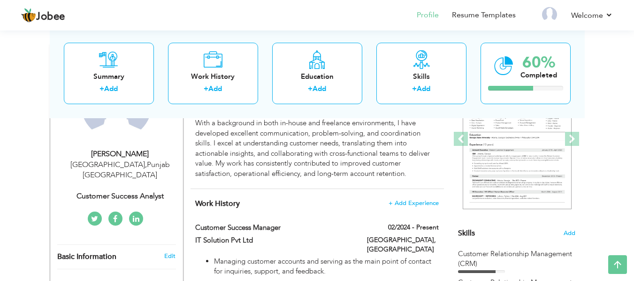
type input "Customer Success Analyst"
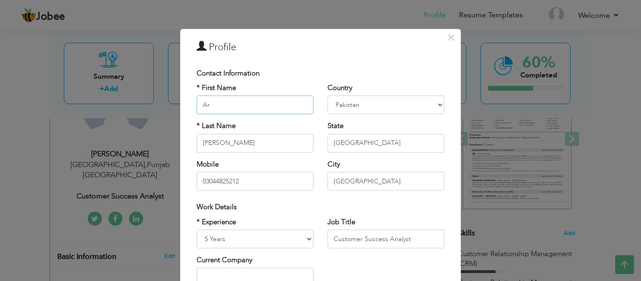
type input "A"
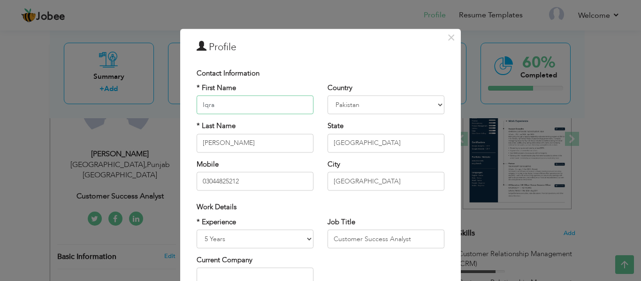
type input "Iqra"
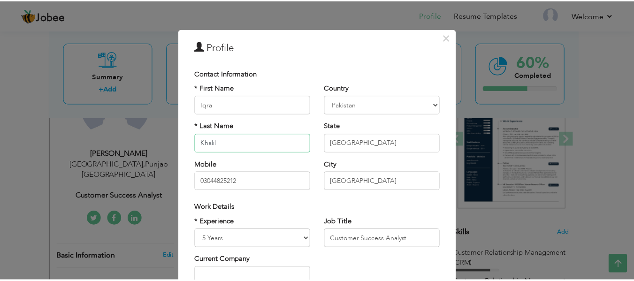
scroll to position [140, 0]
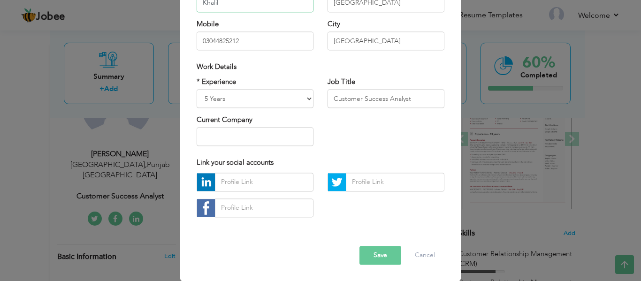
type input "Khalil"
click at [374, 257] on button "Save" at bounding box center [380, 255] width 42 height 19
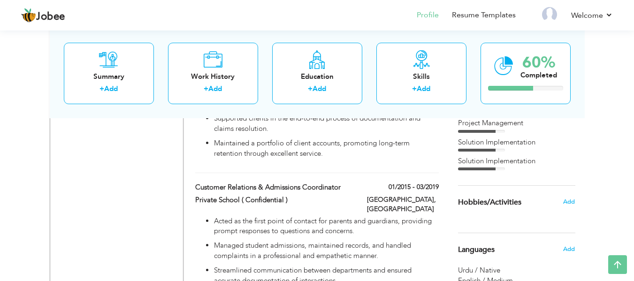
scroll to position [727, 0]
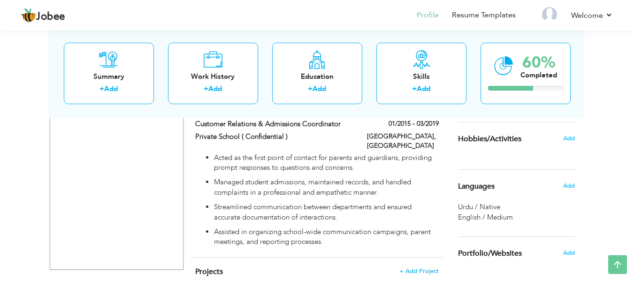
click at [500, 139] on span "Hobbies/Activities" at bounding box center [489, 139] width 63 height 8
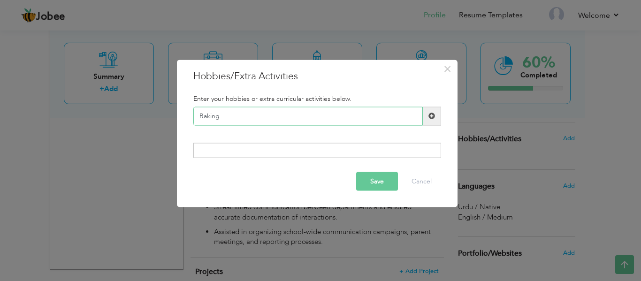
type input "Baking"
click at [432, 119] on span at bounding box center [431, 116] width 7 height 7
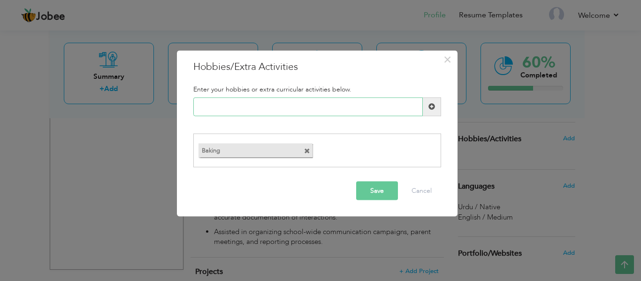
click at [275, 103] on input "text" at bounding box center [307, 106] width 229 height 19
type input "Gym"
click at [382, 192] on button "Save" at bounding box center [377, 191] width 42 height 19
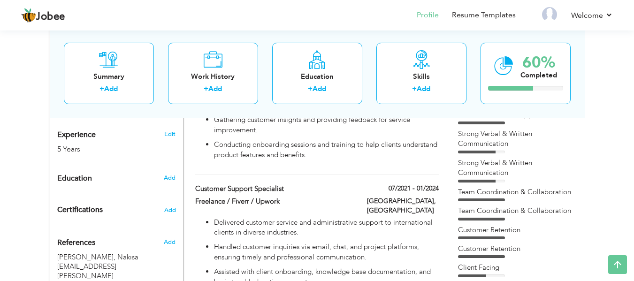
scroll to position [349, 0]
click at [112, 168] on div "Education" at bounding box center [105, 177] width 111 height 19
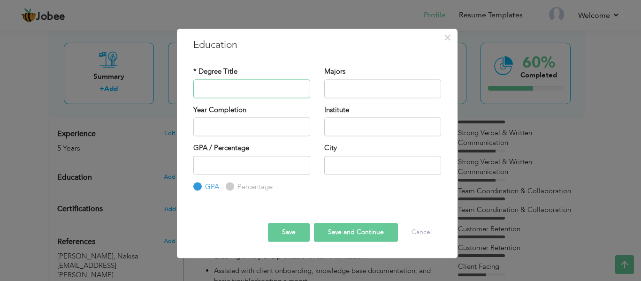
click at [235, 85] on input "text" at bounding box center [251, 88] width 117 height 19
paste input "M.A. English Literature"
type input "M.A. English Literature"
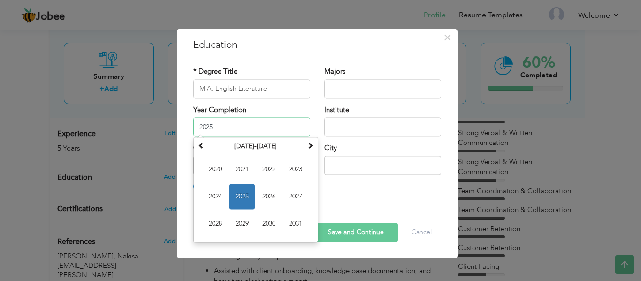
click at [284, 129] on input "2025" at bounding box center [251, 126] width 117 height 19
click at [240, 167] on span "2021" at bounding box center [241, 169] width 25 height 25
type input "2021"
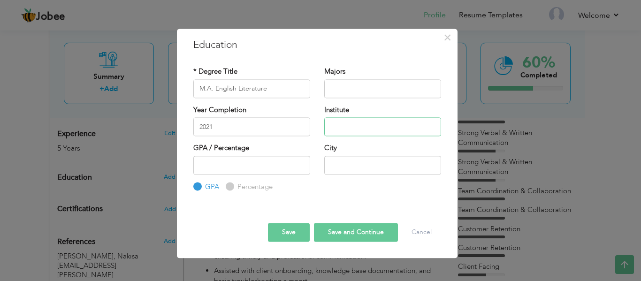
click at [363, 124] on input "text" at bounding box center [382, 126] width 117 height 19
type input "[GEOGRAPHIC_DATA]"
click at [265, 156] on input "number" at bounding box center [251, 165] width 117 height 19
type input "3.1"
click at [346, 158] on input "text" at bounding box center [382, 165] width 117 height 19
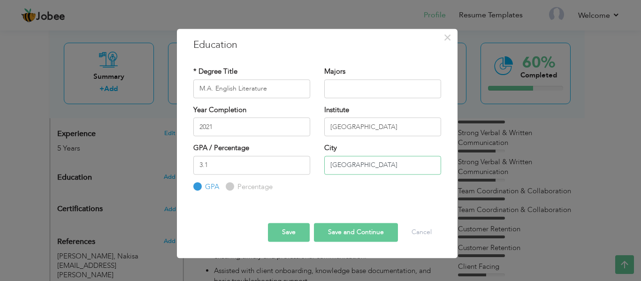
type input "[GEOGRAPHIC_DATA]"
click at [348, 235] on button "Save and Continue" at bounding box center [356, 232] width 84 height 19
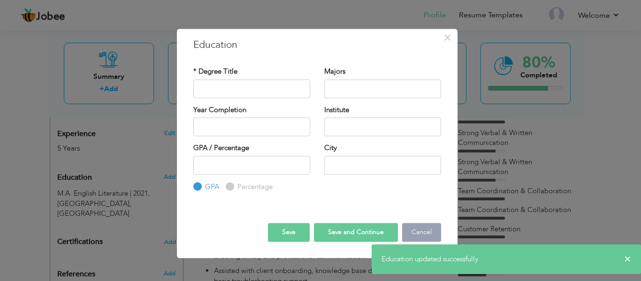
click at [429, 233] on button "Cancel" at bounding box center [421, 232] width 39 height 19
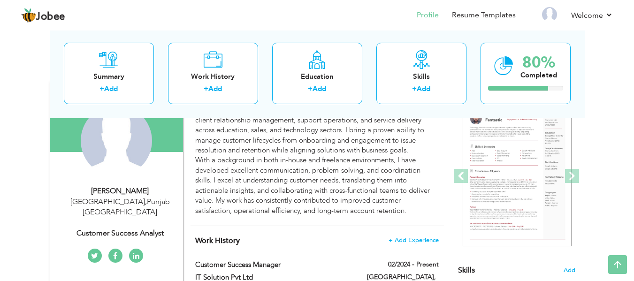
scroll to position [0, 0]
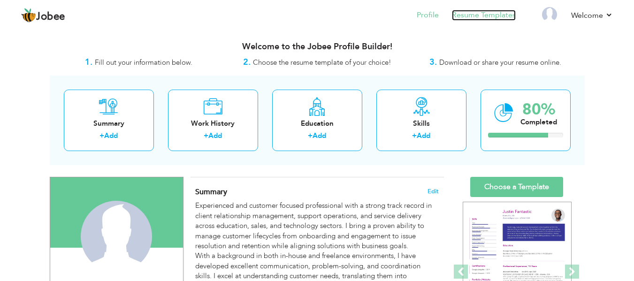
click at [508, 16] on link "Resume Templates" at bounding box center [484, 15] width 64 height 11
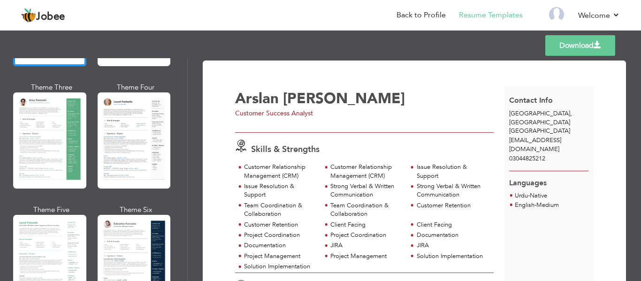
scroll to position [156, 0]
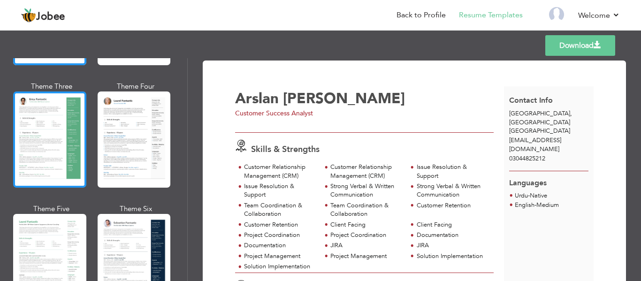
click at [27, 160] on div at bounding box center [49, 139] width 73 height 96
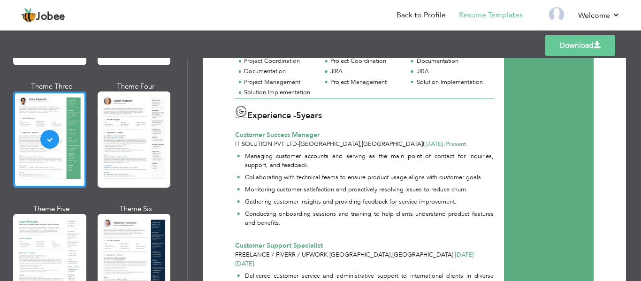
scroll to position [174, 0]
click at [432, 14] on link "Back to Profile" at bounding box center [420, 15] width 49 height 11
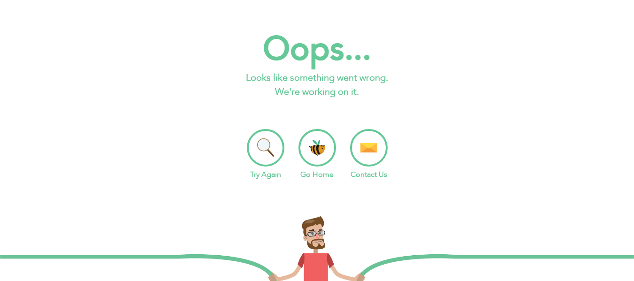
scroll to position [37, 0]
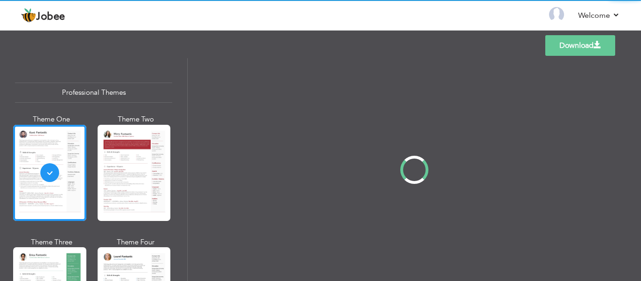
scroll to position [37, 0]
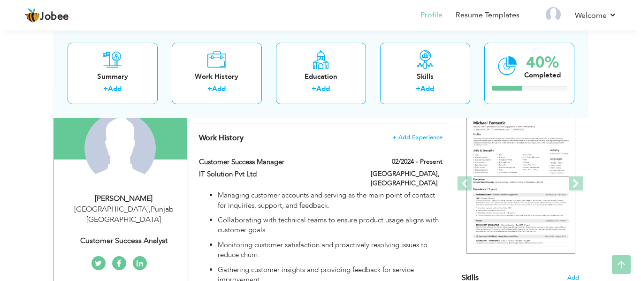
scroll to position [88, 0]
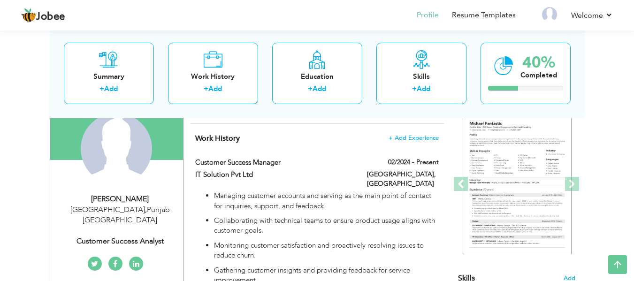
click at [123, 192] on div "Change Remove" at bounding box center [116, 153] width 119 height 81
click at [123, 197] on div "[PERSON_NAME]" at bounding box center [120, 199] width 126 height 11
type input "Arslan"
type input "[PERSON_NAME]"
select select "number:166"
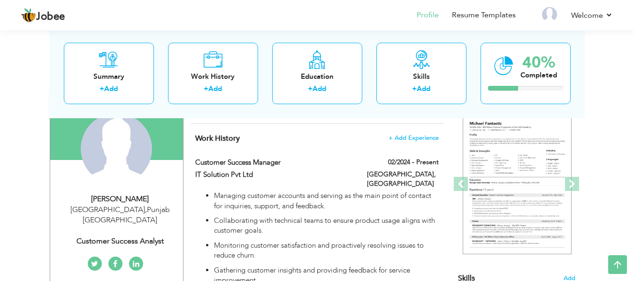
select select "number:7"
type input "Customer Success Analyst"
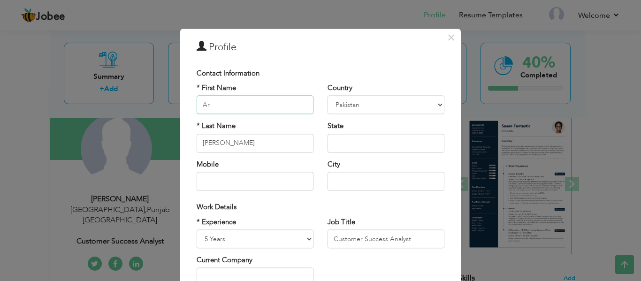
type input "A"
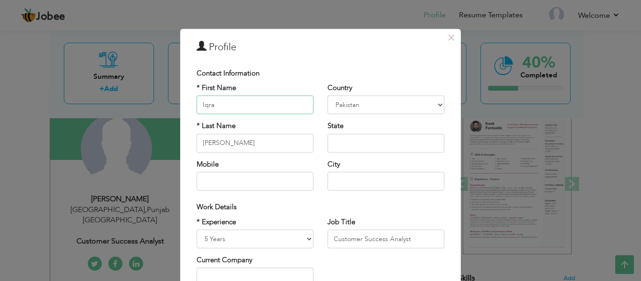
type input "Iqra"
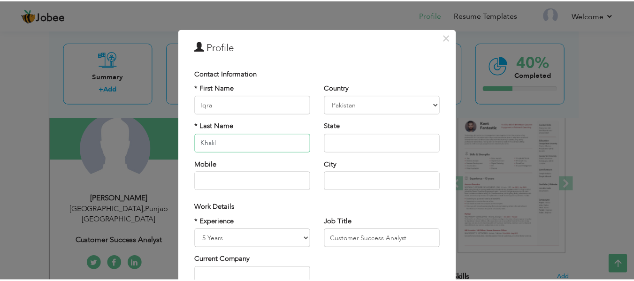
scroll to position [140, 0]
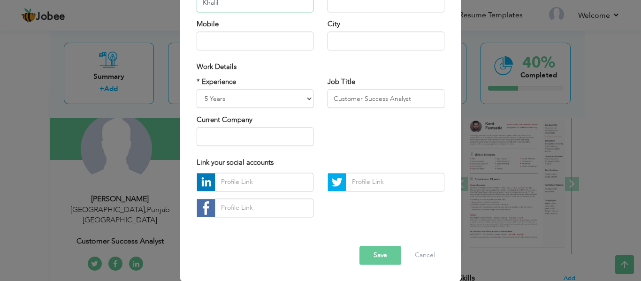
type input "Khalil"
click at [293, 136] on input "text" at bounding box center [255, 137] width 117 height 19
type input "IT solution Limited"
click at [380, 256] on button "Save" at bounding box center [380, 255] width 42 height 19
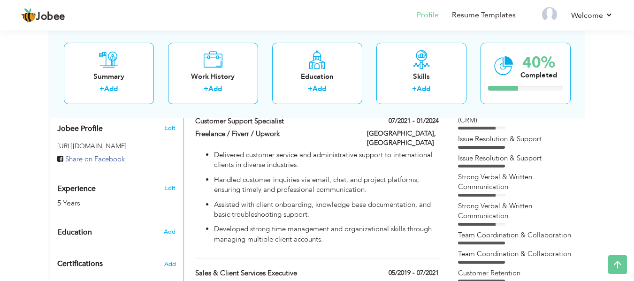
scroll to position [279, 0]
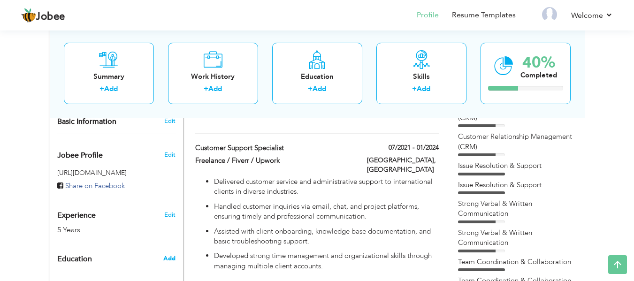
click at [165, 254] on span "Add" at bounding box center [169, 258] width 12 height 8
radio input "true"
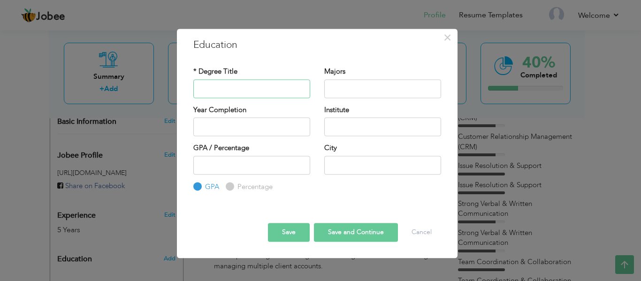
click at [288, 90] on input "text" at bounding box center [251, 88] width 117 height 19
paste input "M.A. English Literature"
type input "M.A. English Literature"
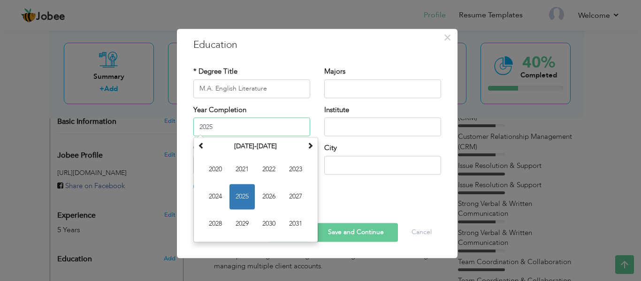
click at [277, 122] on input "2025" at bounding box center [251, 126] width 117 height 19
click at [245, 170] on span "2021" at bounding box center [241, 169] width 25 height 25
type input "2021"
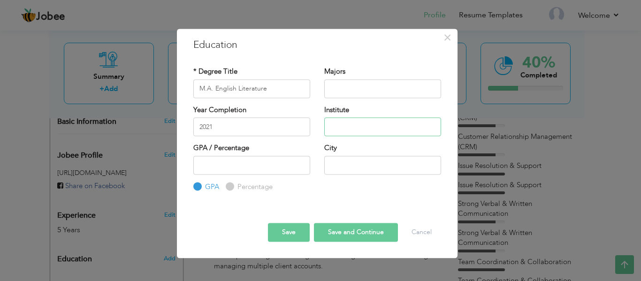
click at [357, 132] on input "text" at bounding box center [382, 126] width 117 height 19
type input "C"
type input "GC University"
click at [253, 169] on input "number" at bounding box center [251, 165] width 117 height 19
type input "3.1"
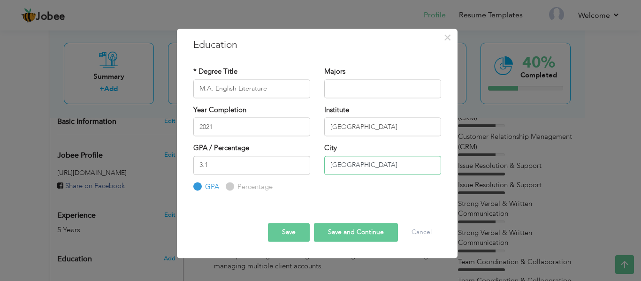
type input "[GEOGRAPHIC_DATA]"
click at [282, 229] on button "Save" at bounding box center [289, 232] width 42 height 19
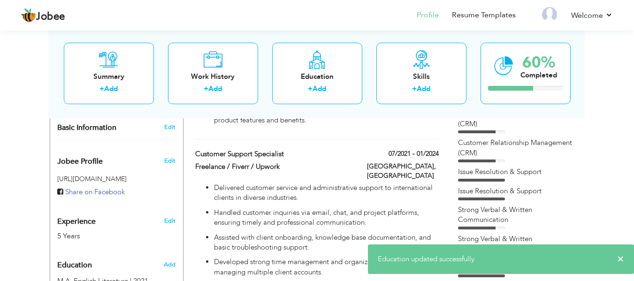
scroll to position [272, 0]
click at [282, 233] on p "Assisted with client onboarding, knowledge base documentation, and basic troubl…" at bounding box center [326, 243] width 224 height 20
type input "Customer Support Specialist"
type input "Freelance / Fiverr / Upwork"
type input "07/2021"
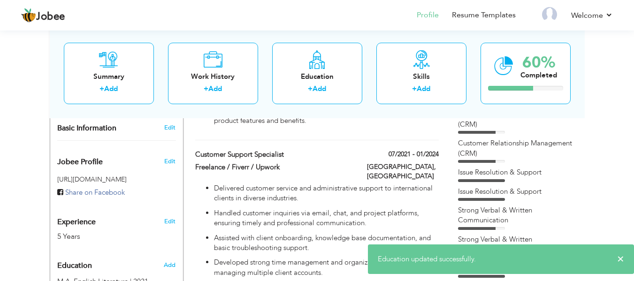
type input "01/2024"
type input "[GEOGRAPHIC_DATA]"
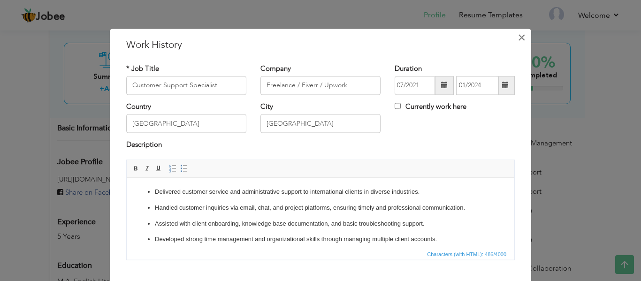
click at [517, 35] on span "×" at bounding box center [521, 37] width 8 height 17
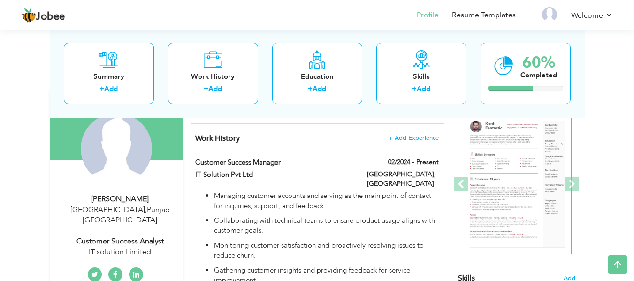
scroll to position [0, 0]
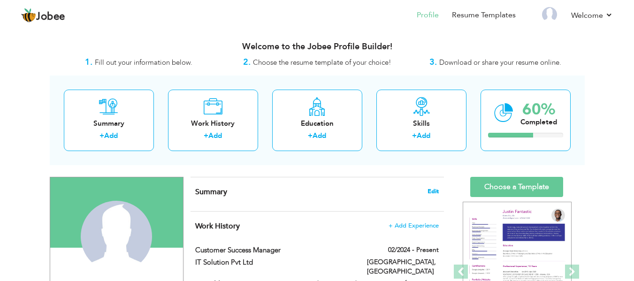
click at [428, 190] on span "Edit" at bounding box center [432, 191] width 11 height 7
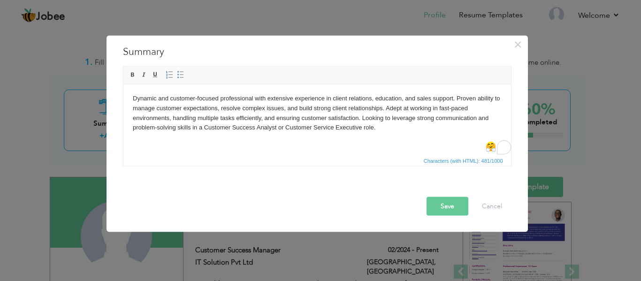
click at [455, 207] on button "Save" at bounding box center [447, 206] width 42 height 19
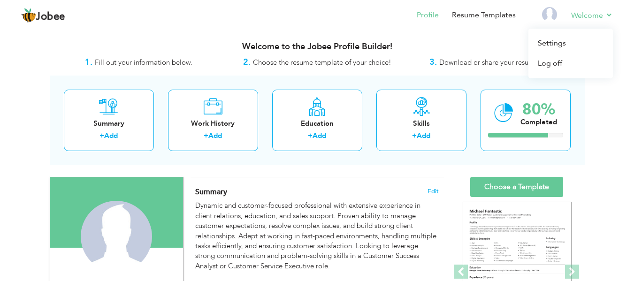
click at [579, 21] on li "Welcome Settings Log off" at bounding box center [585, 15] width 55 height 25
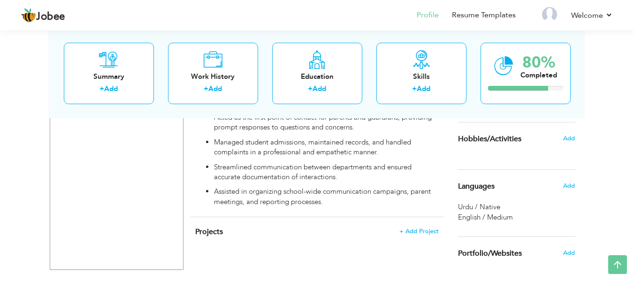
scroll to position [756, 0]
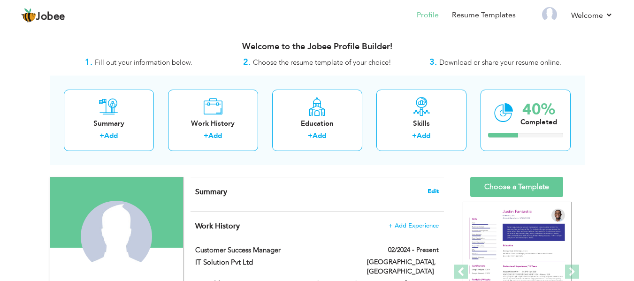
click at [430, 192] on span "Edit" at bounding box center [432, 191] width 11 height 7
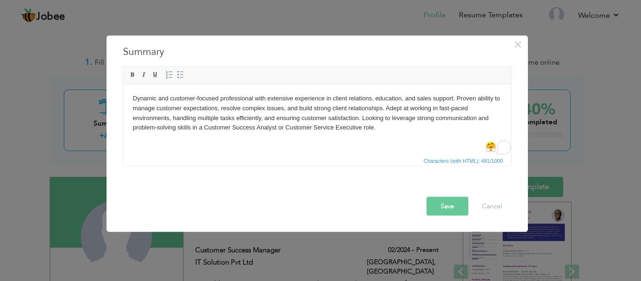
click at [436, 200] on button "Save" at bounding box center [447, 206] width 42 height 19
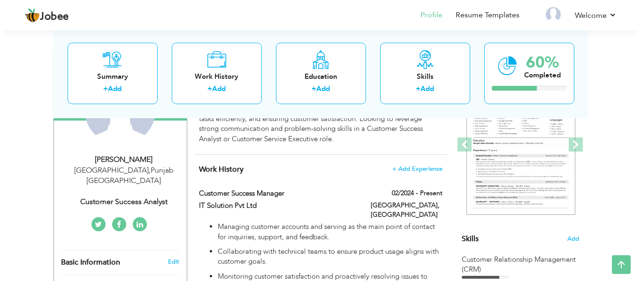
scroll to position [127, 0]
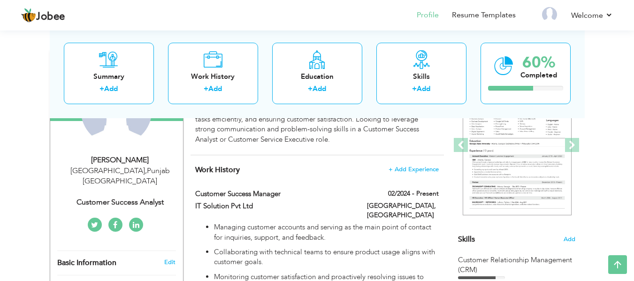
click at [145, 172] on span "," at bounding box center [146, 171] width 2 height 10
type input "Arslan"
type input "[PERSON_NAME]"
type input "03044825212"
select select "number:166"
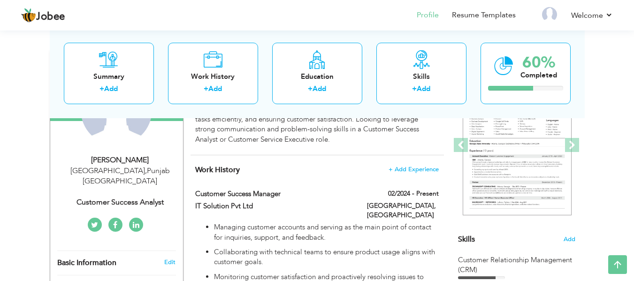
type input "[GEOGRAPHIC_DATA]"
select select "number:7"
type input "Customer Success Analyst"
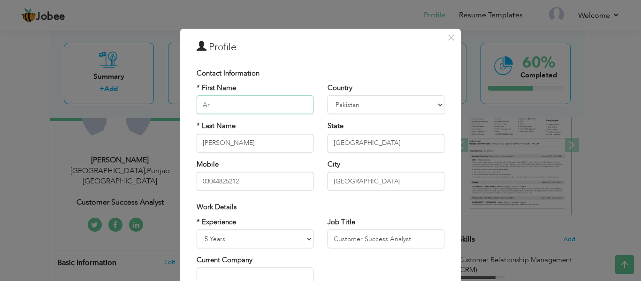
type input "A"
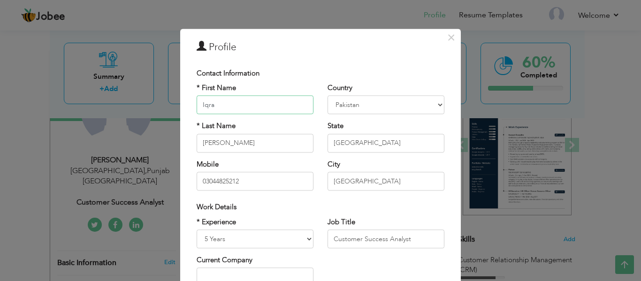
type input "Iqra"
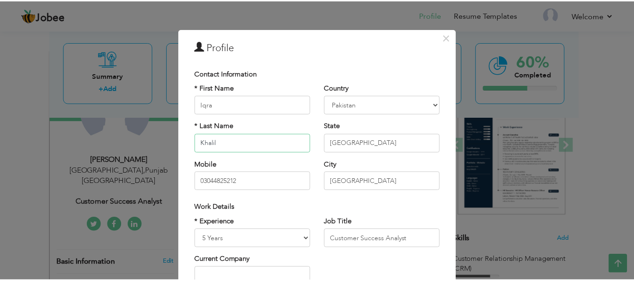
scroll to position [140, 0]
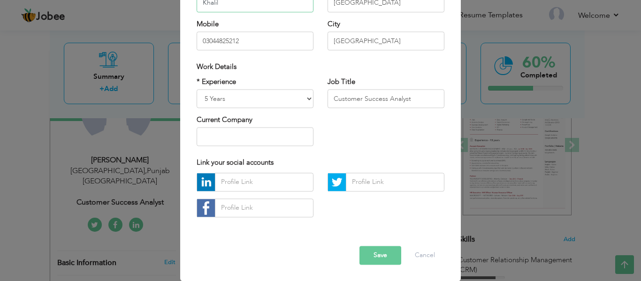
type input "Khalil"
click at [381, 251] on button "Save" at bounding box center [380, 255] width 42 height 19
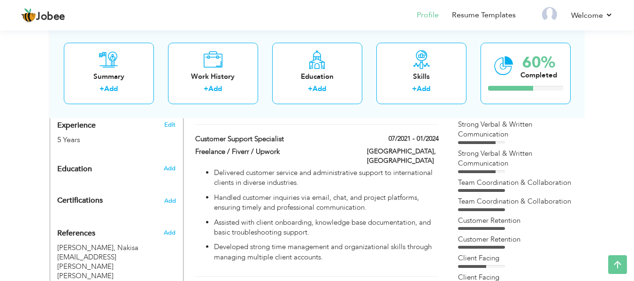
scroll to position [357, 0]
click at [172, 165] on span "Add" at bounding box center [169, 169] width 12 height 8
radio input "true"
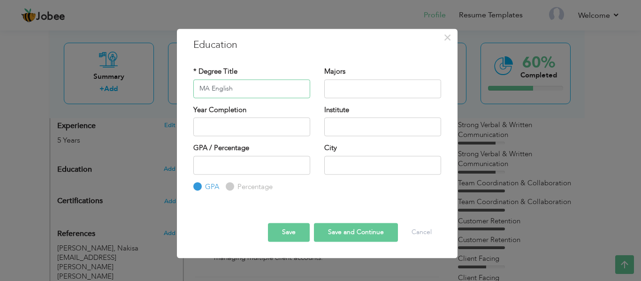
type input "MA English"
type input "Litrature"
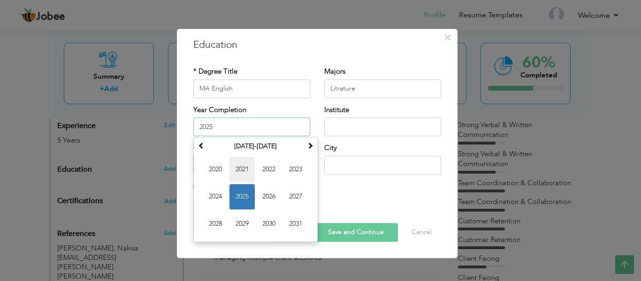
click at [245, 173] on span "2021" at bounding box center [241, 169] width 25 height 25
type input "2021"
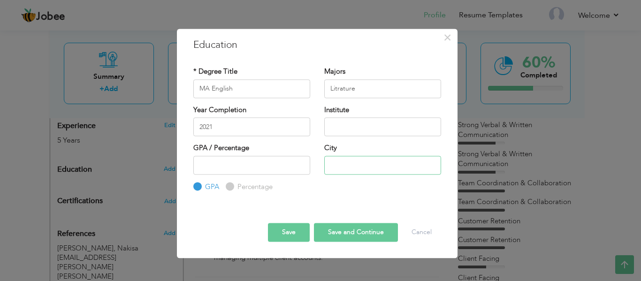
click at [353, 163] on input "text" at bounding box center [382, 165] width 117 height 19
type input "[GEOGRAPHIC_DATA]"
type input "3.1"
click at [409, 131] on input "text" at bounding box center [382, 126] width 117 height 19
type input "GC University"
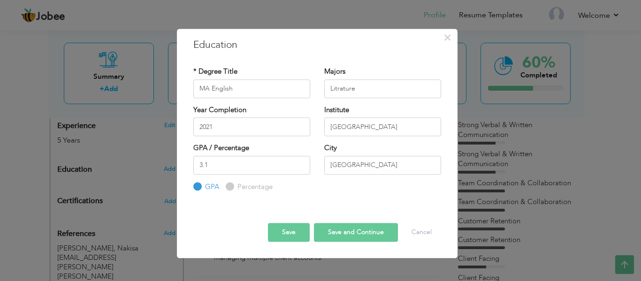
click at [289, 233] on button "Save" at bounding box center [289, 232] width 42 height 19
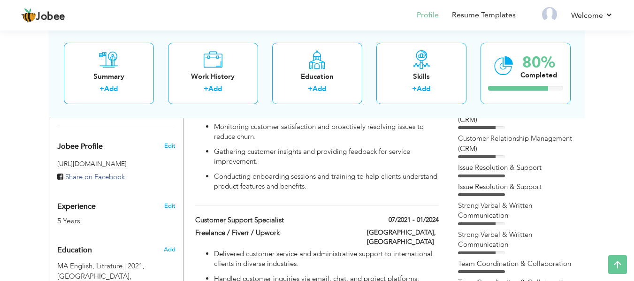
scroll to position [0, 0]
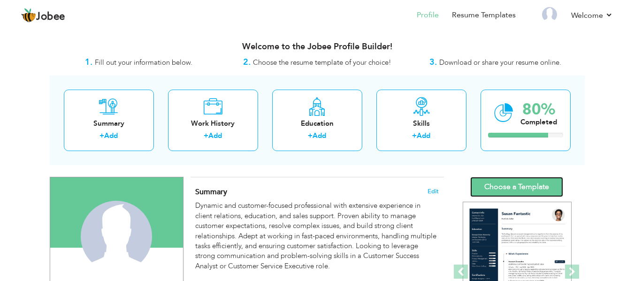
click at [494, 189] on link "Choose a Template" at bounding box center [516, 187] width 93 height 20
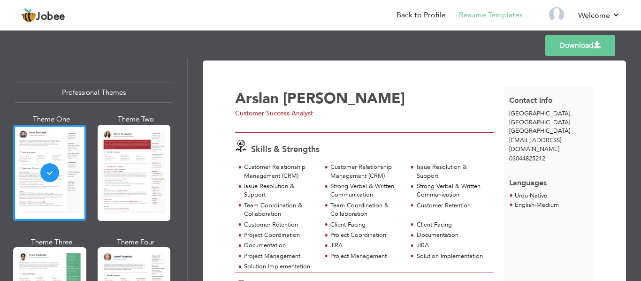
click at [570, 45] on link "Download" at bounding box center [580, 45] width 70 height 21
